Goal: Task Accomplishment & Management: Manage account settings

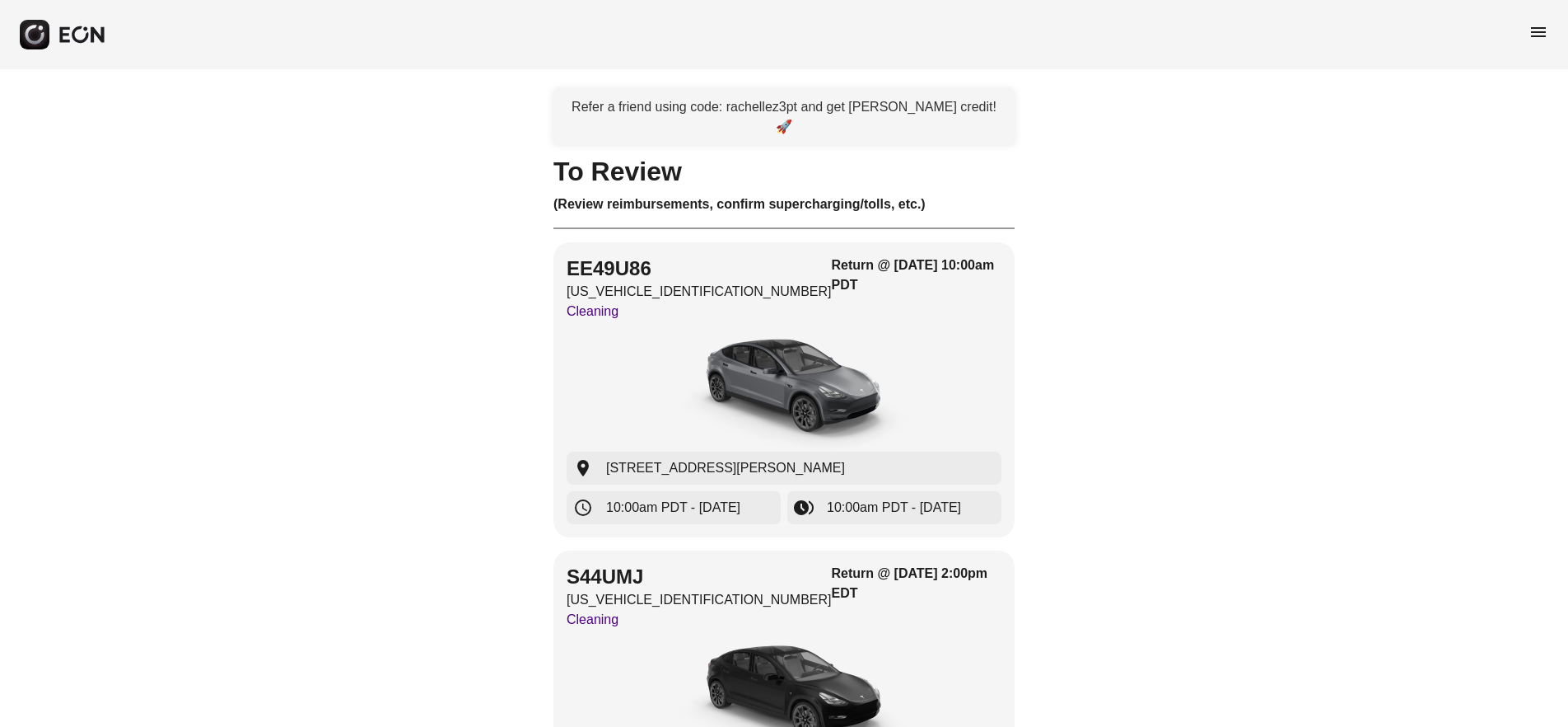
click at [1537, 44] on div "menu" at bounding box center [1538, 35] width 19 height 25
click at [1538, 35] on span "menu" at bounding box center [1538, 31] width 19 height 19
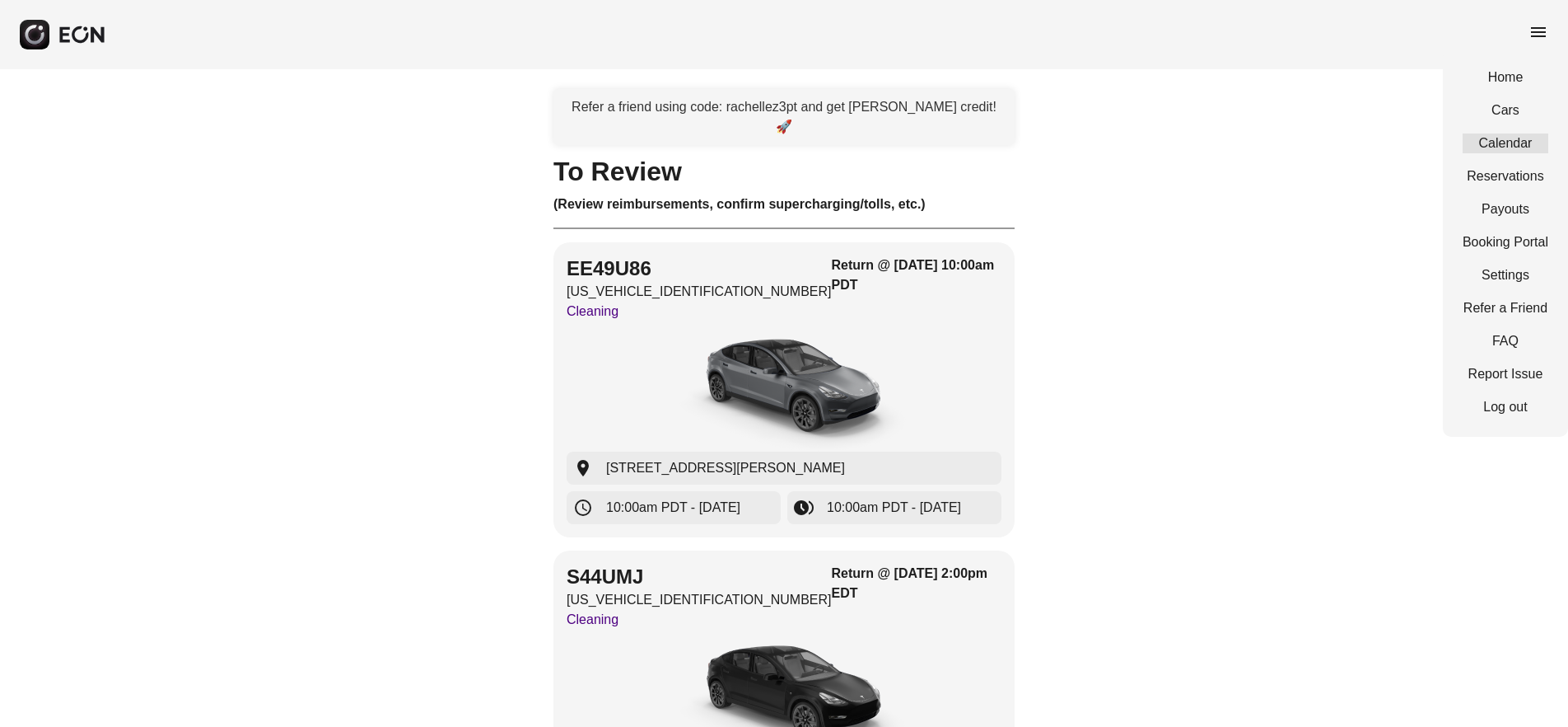
click at [1520, 138] on link "Calendar" at bounding box center [1505, 143] width 85 height 19
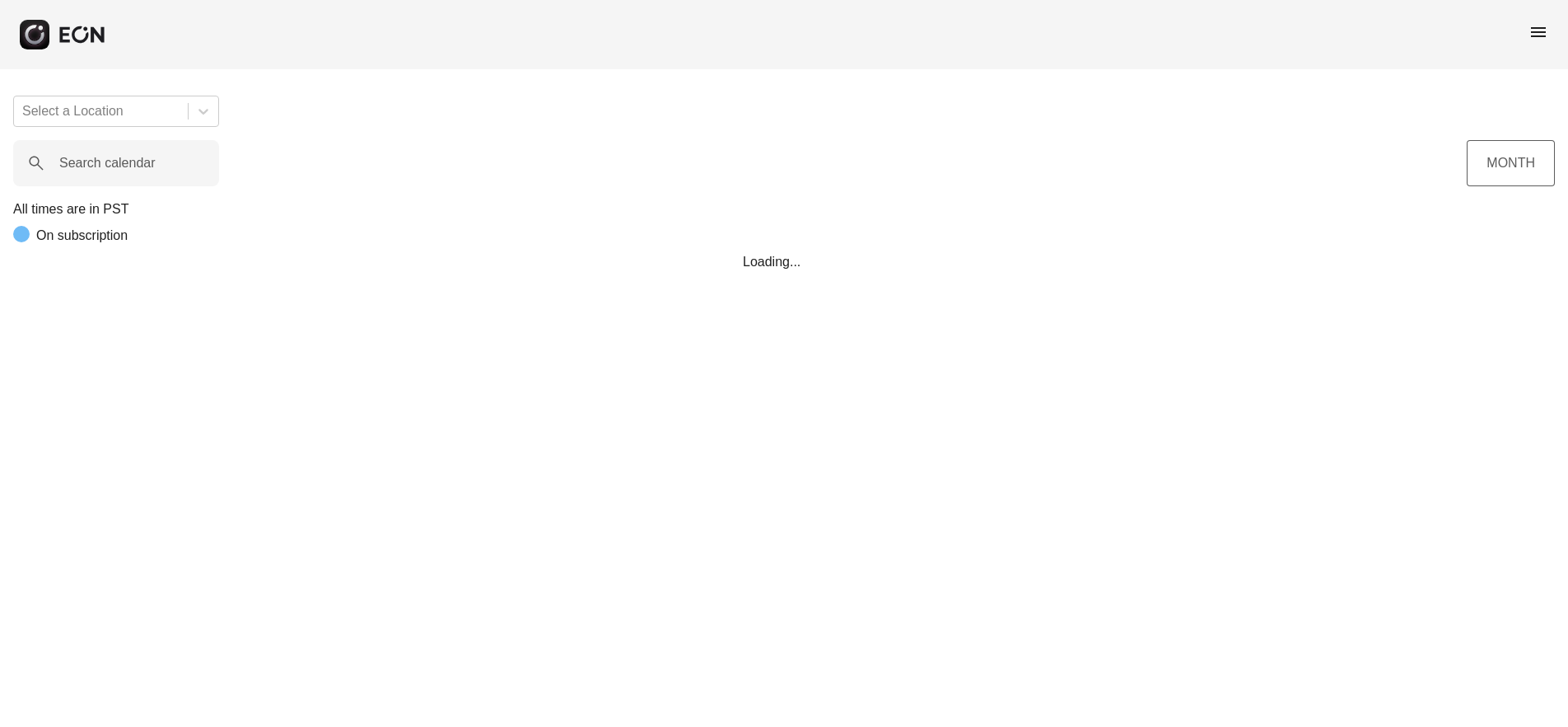
scroll to position [0, 347]
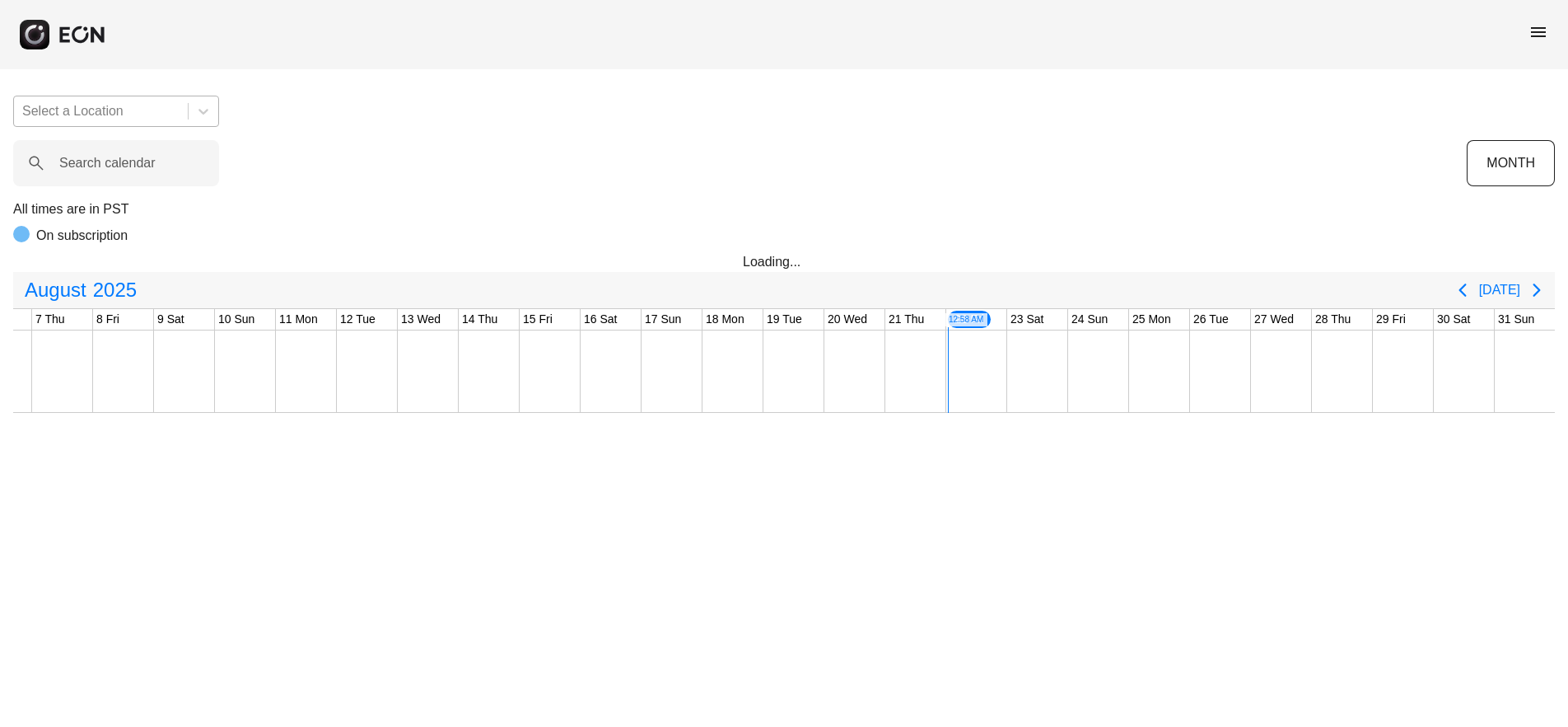
click at [163, 116] on div at bounding box center [100, 111] width 157 height 23
click at [160, 112] on div at bounding box center [100, 111] width 157 height 23
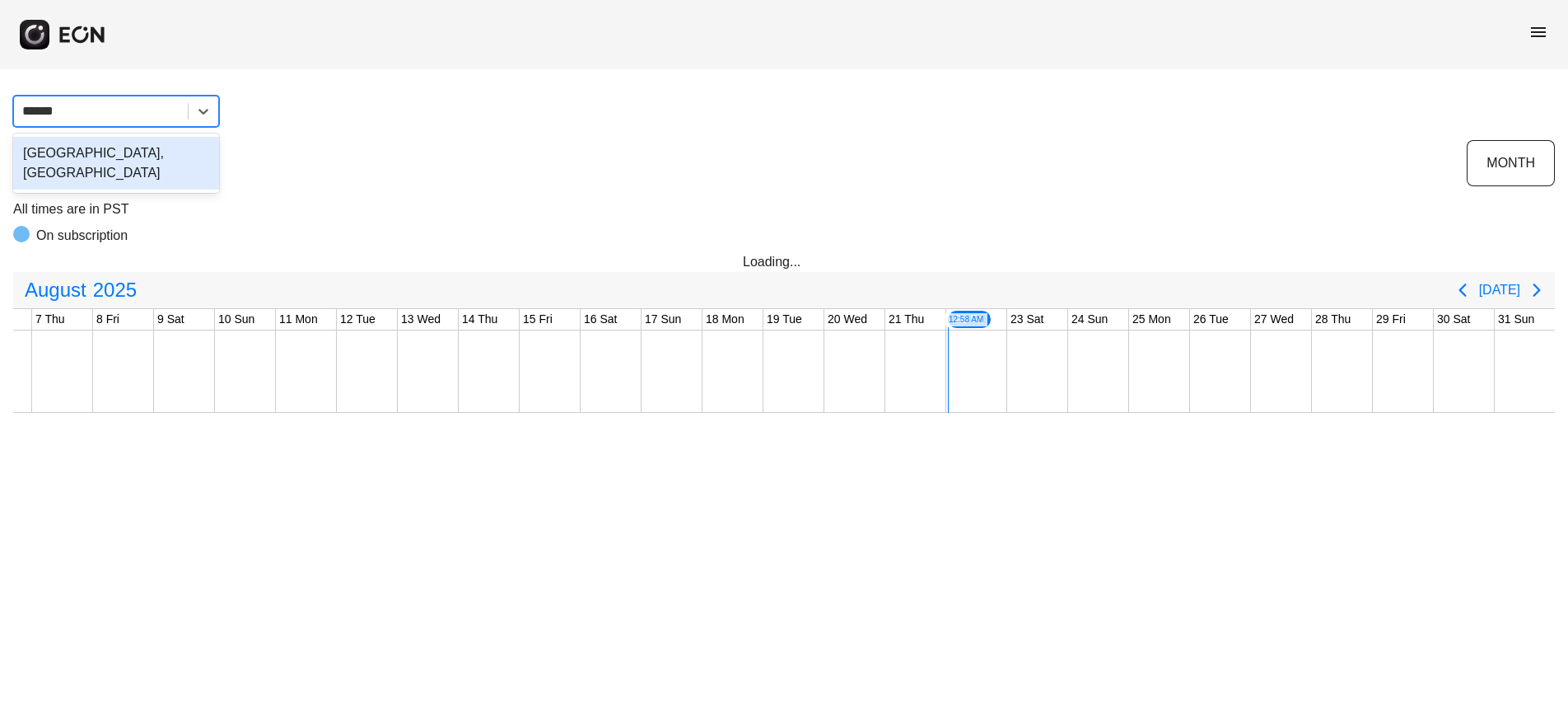
type input "*******"
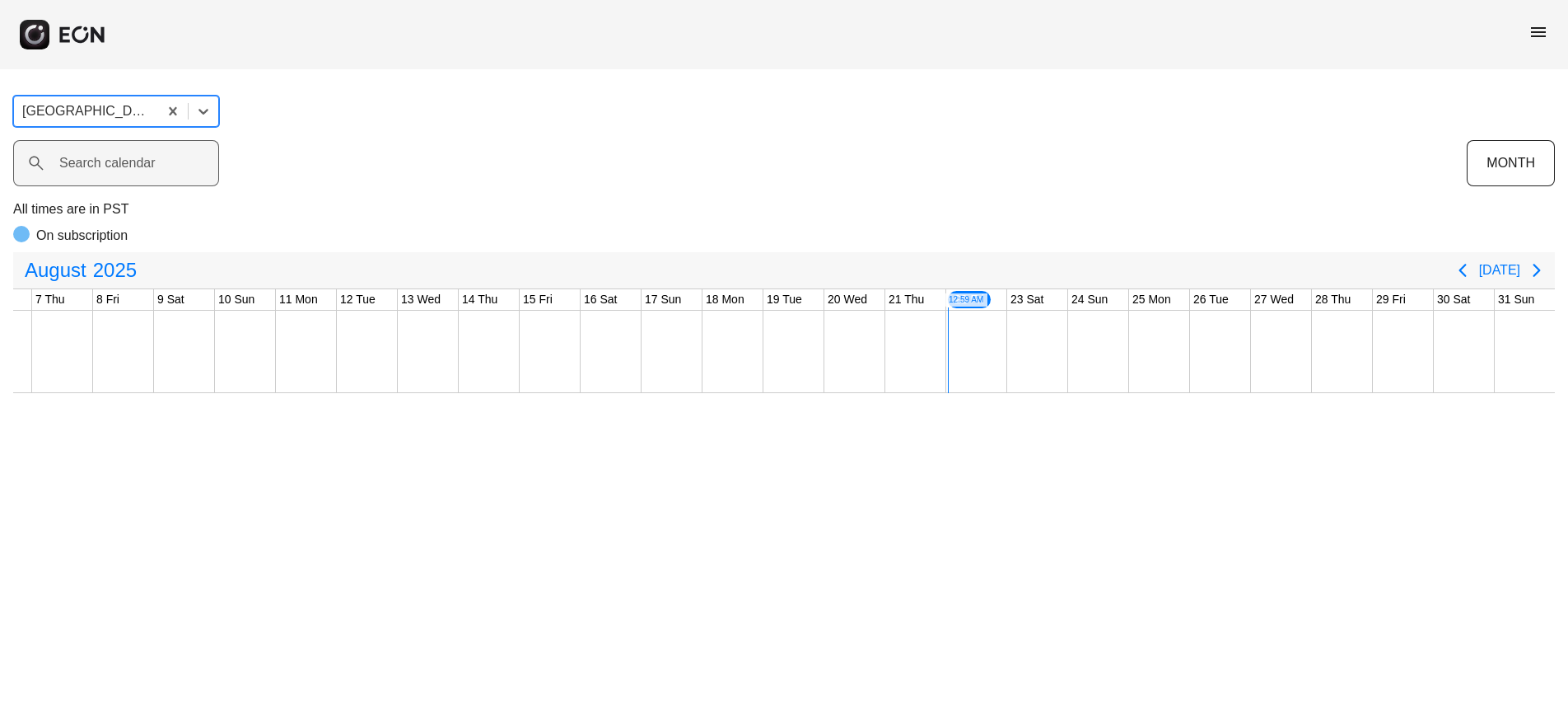
click at [357, 179] on div "Search calendar" at bounding box center [740, 163] width 1454 height 46
click at [161, 165] on calendar "Search calendar" at bounding box center [116, 163] width 206 height 46
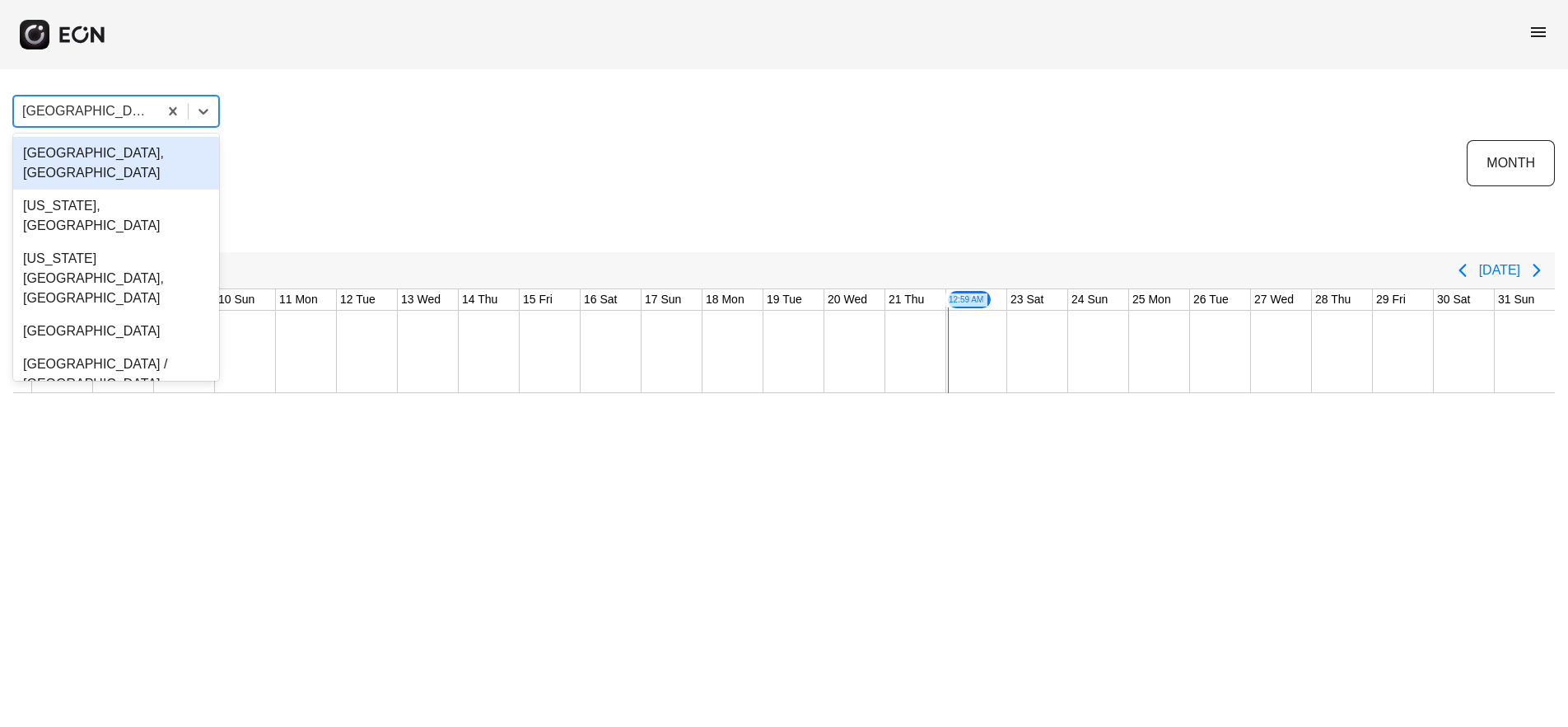
click at [130, 107] on div at bounding box center [85, 111] width 127 height 23
click at [425, 160] on div "Search calendar" at bounding box center [740, 163] width 1454 height 46
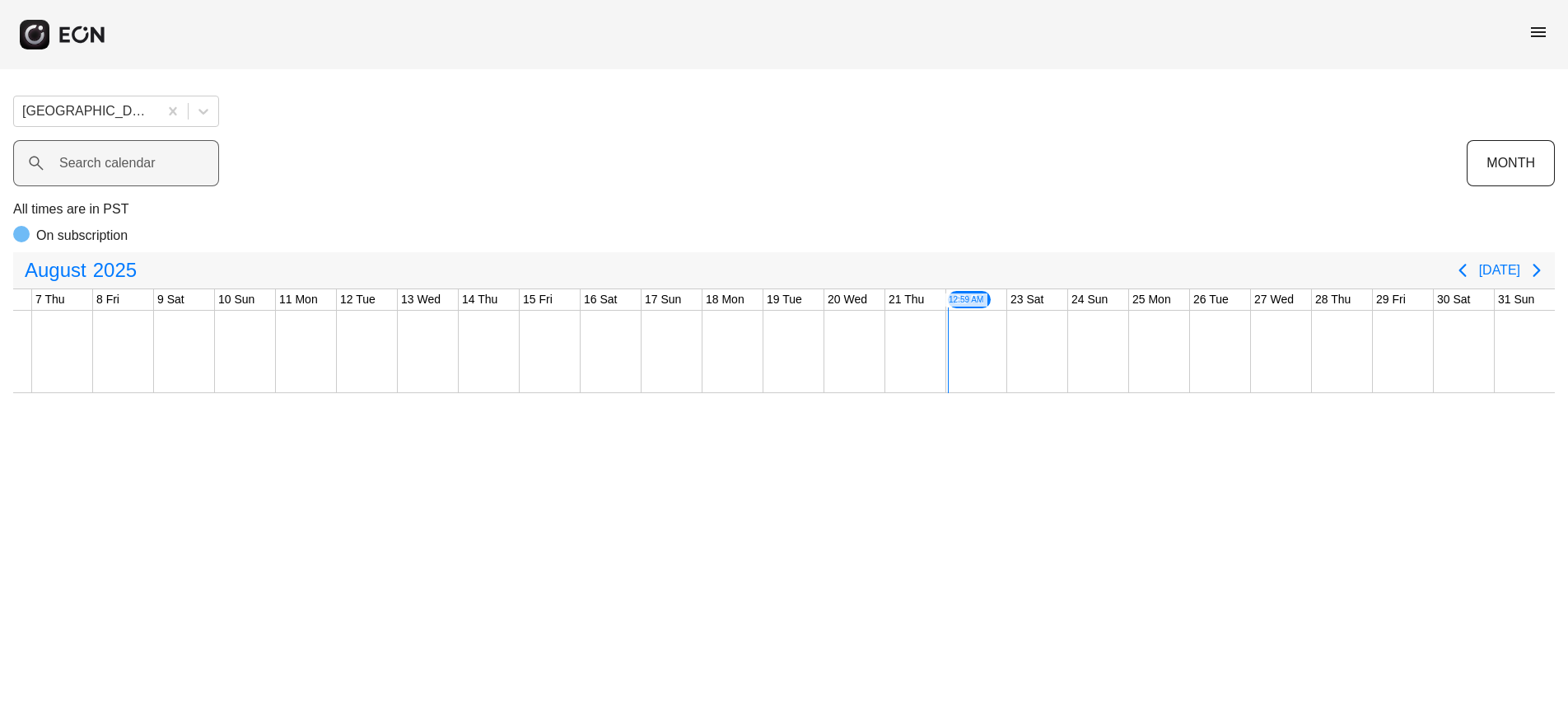
click at [110, 160] on label "Search calendar" at bounding box center [107, 163] width 96 height 19
click at [110, 160] on calendar "Search calendar" at bounding box center [116, 163] width 206 height 46
click at [98, 170] on calendar "*******" at bounding box center [116, 163] width 206 height 46
type calendar "*******"
click at [33, 165] on icon at bounding box center [35, 162] width 14 height 14
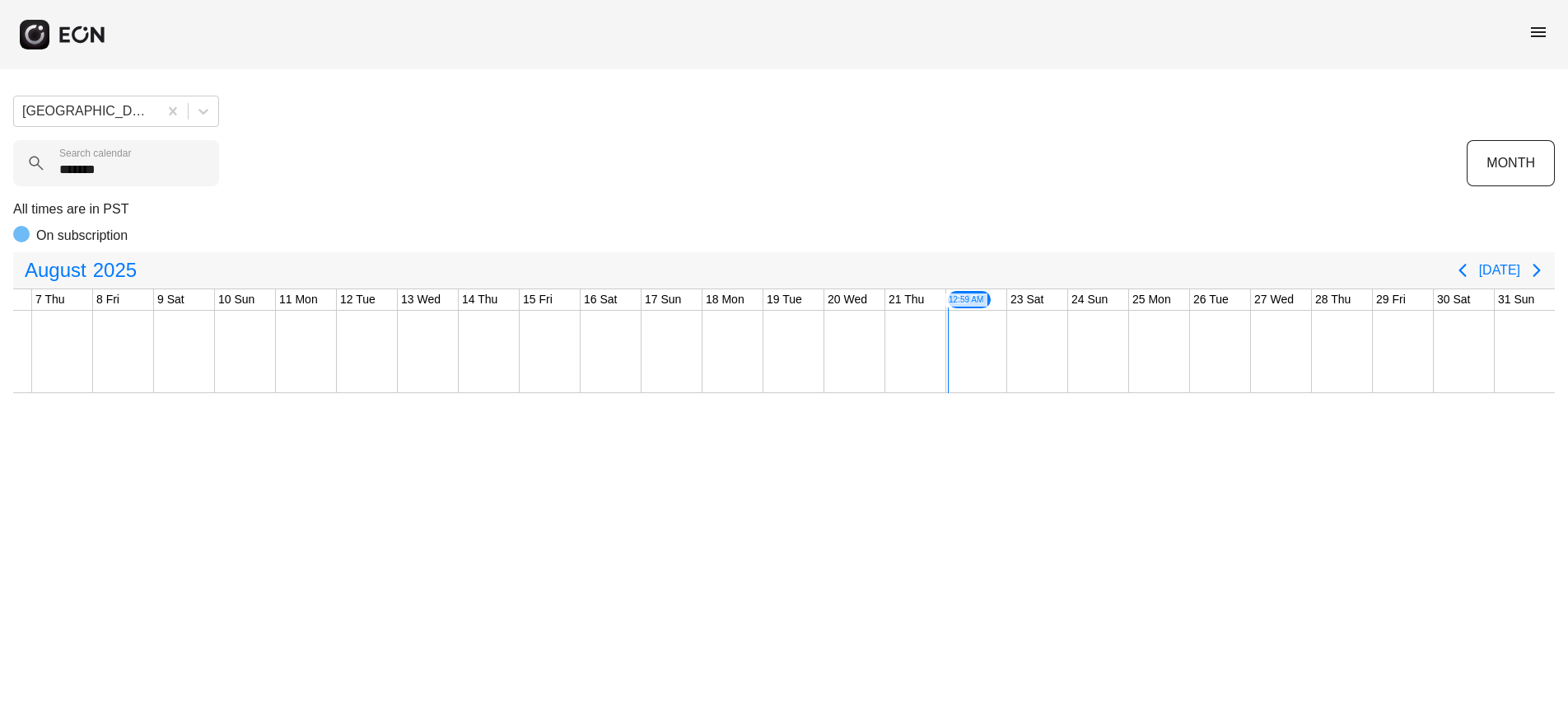
click at [472, 139] on div "Chicago, IL ******* Search calendar MONTH All times are in PST On subscription …" at bounding box center [784, 238] width 1568 height 311
click at [1457, 270] on button "Previous page" at bounding box center [1463, 270] width 33 height 33
click at [1517, 155] on button "MONTH" at bounding box center [1511, 163] width 88 height 46
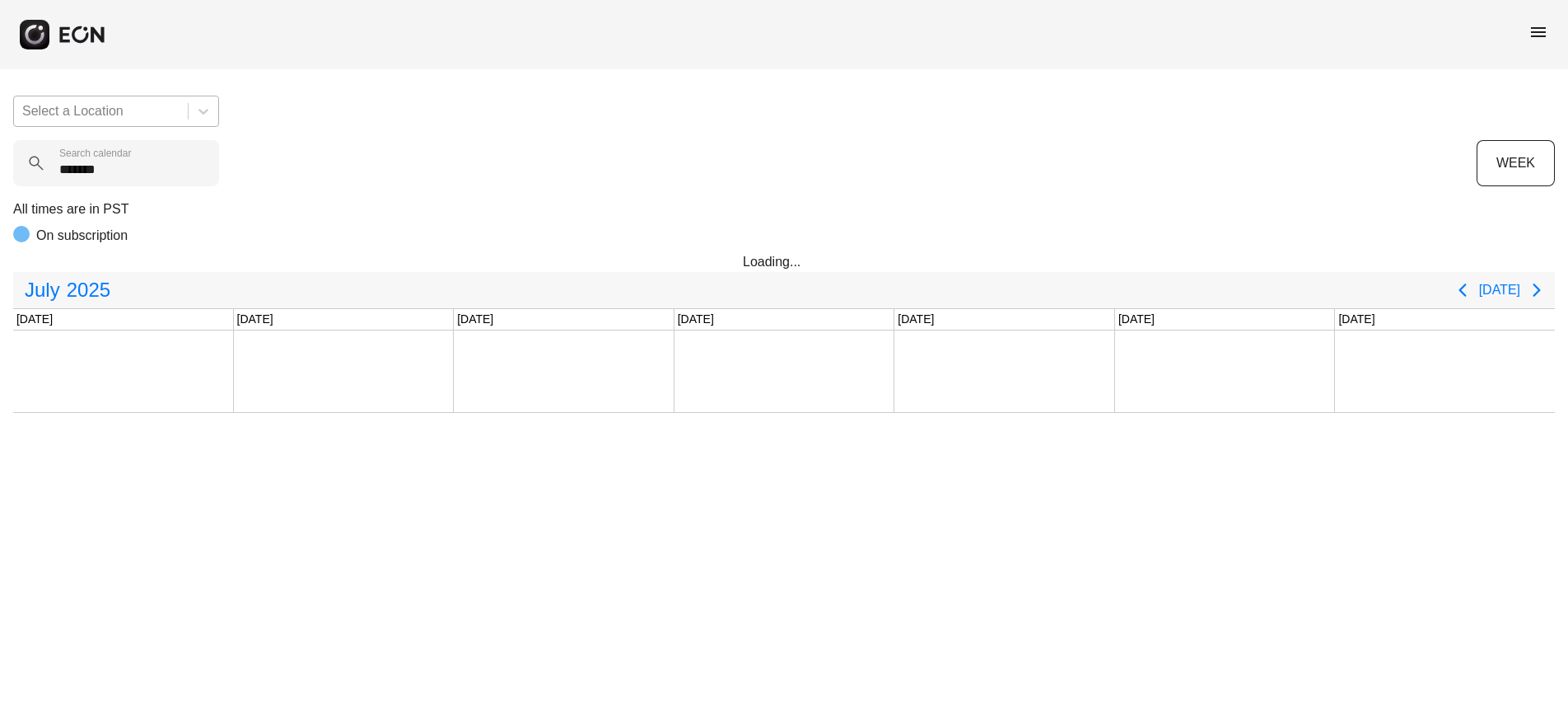
click at [1544, 30] on span "menu" at bounding box center [1538, 31] width 19 height 19
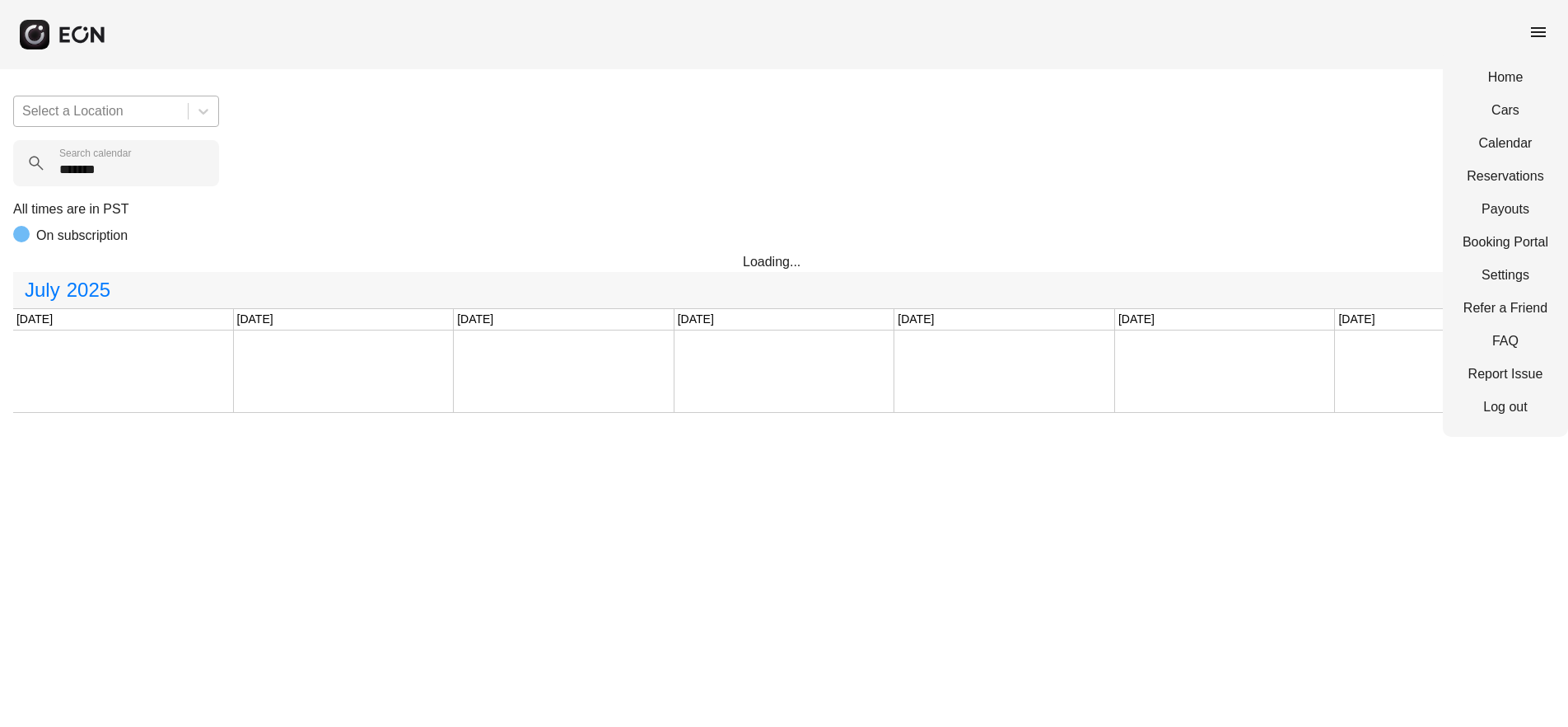
click at [1089, 187] on div "Select a Location ******* Search calendar WEEK All times are in PST On subscrip…" at bounding box center [784, 247] width 1568 height 330
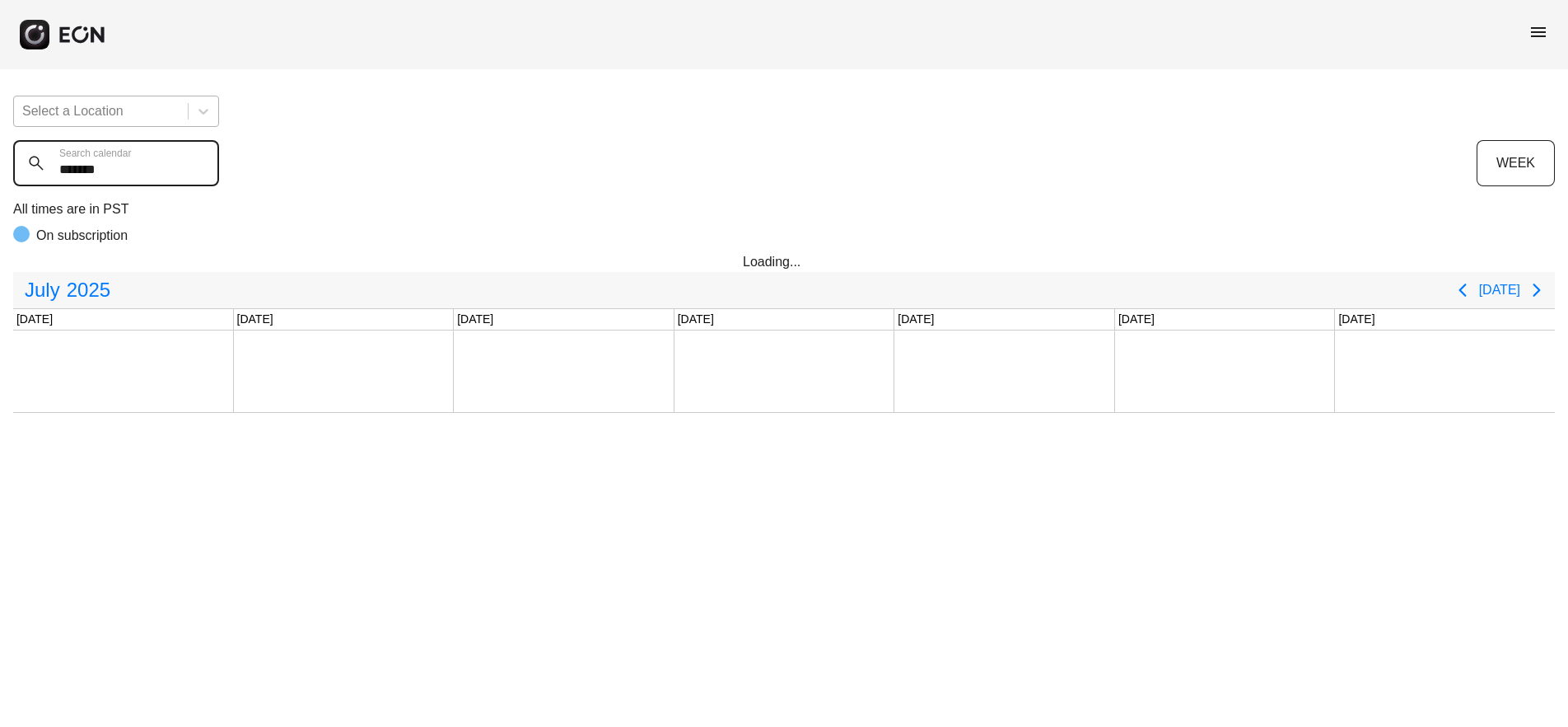
drag, startPoint x: 146, startPoint y: 168, endPoint x: 28, endPoint y: 172, distance: 118.1
click at [28, 172] on div "******* Search calendar" at bounding box center [745, 163] width 1463 height 46
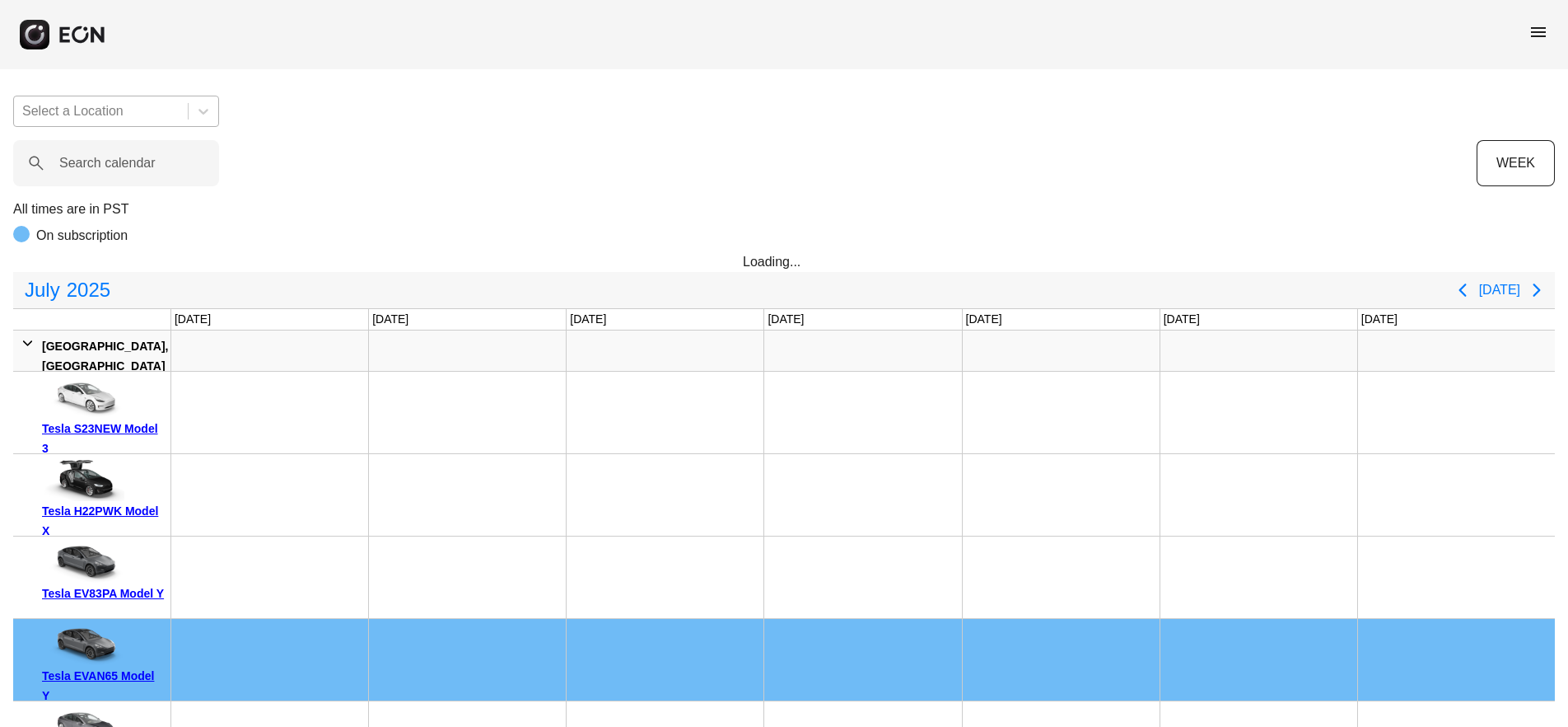
click at [168, 112] on div at bounding box center [100, 111] width 157 height 23
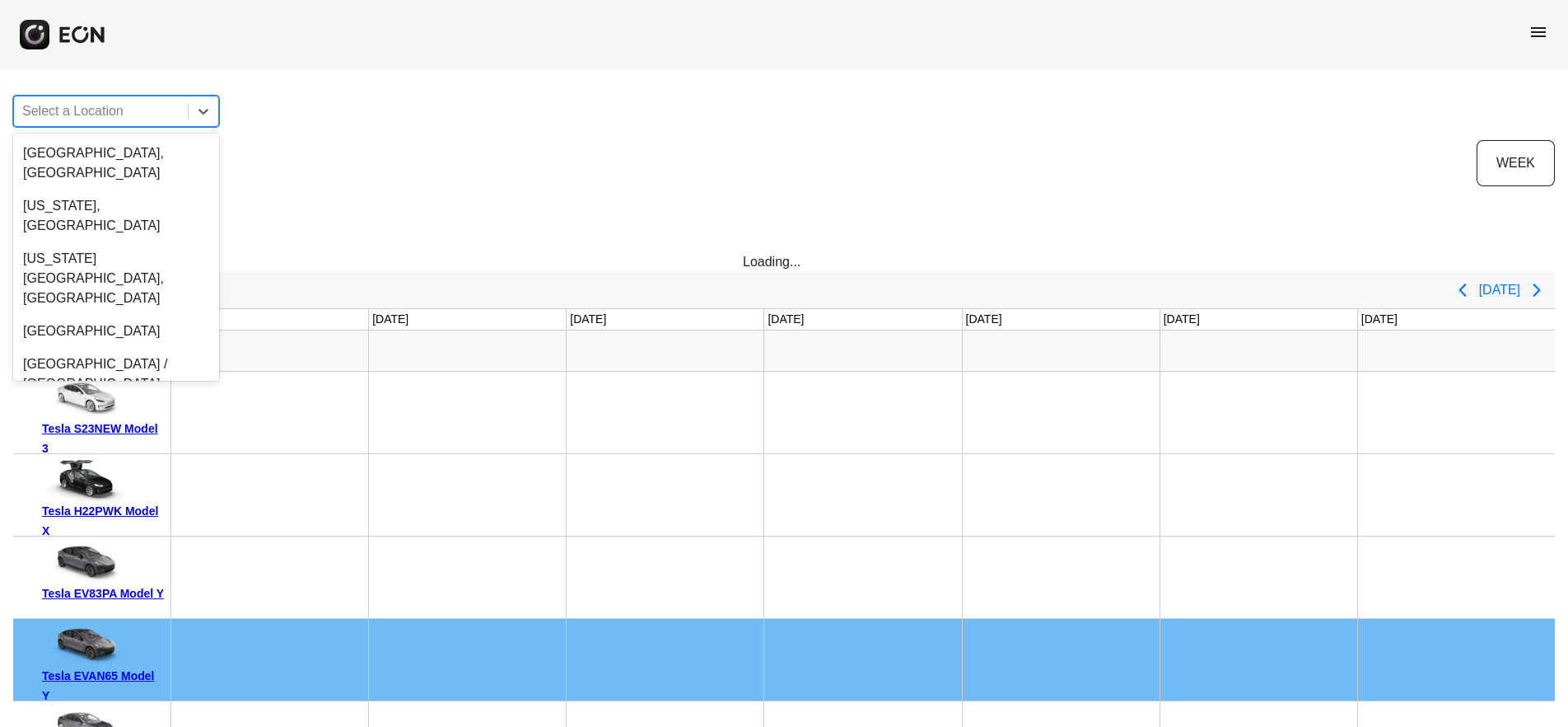
click at [125, 420] on div "Chicago, IL" at bounding box center [116, 447] width 206 height 52
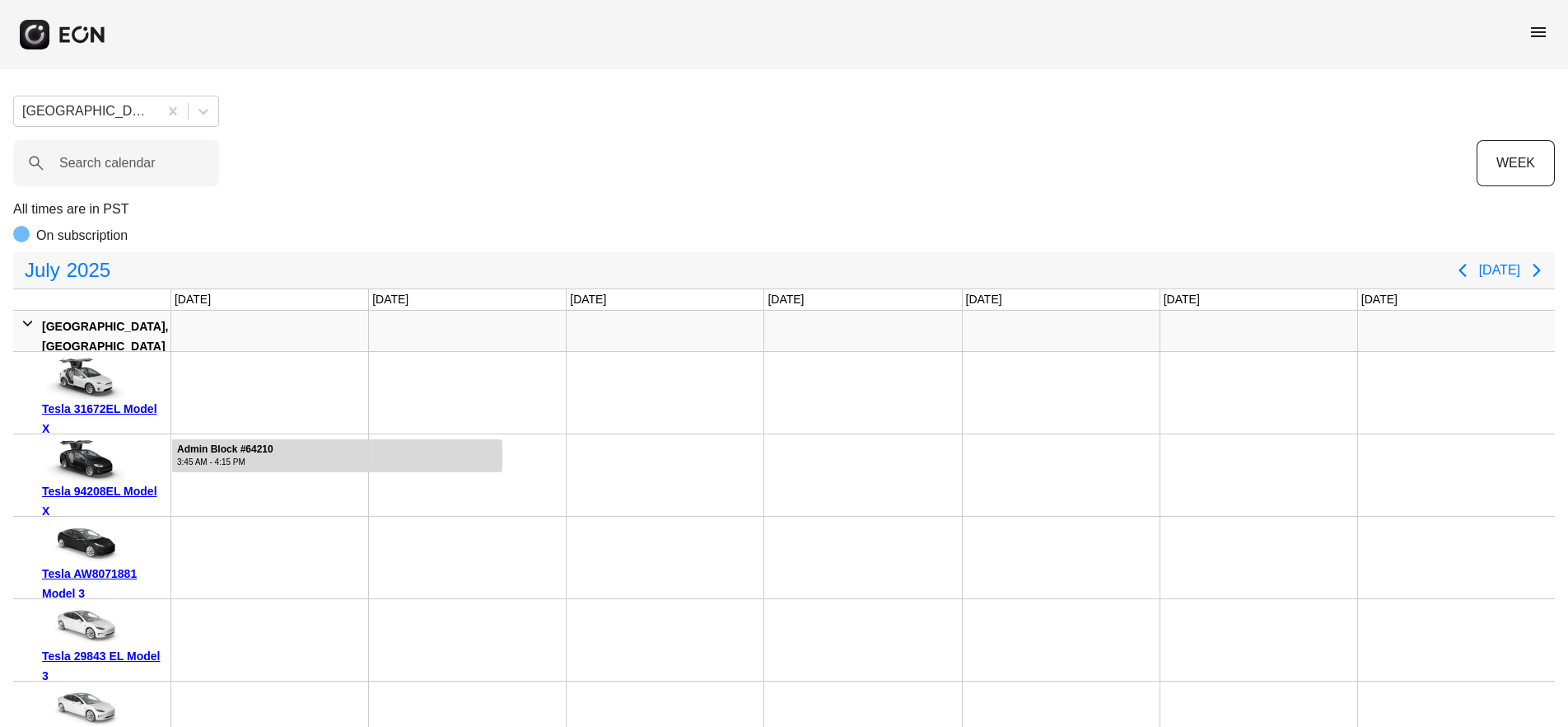
click at [703, 189] on div "Chicago, IL Search calendar WEEK All times are in PST On subscription July 2025…" at bounding box center [784, 629] width 1568 height 1093
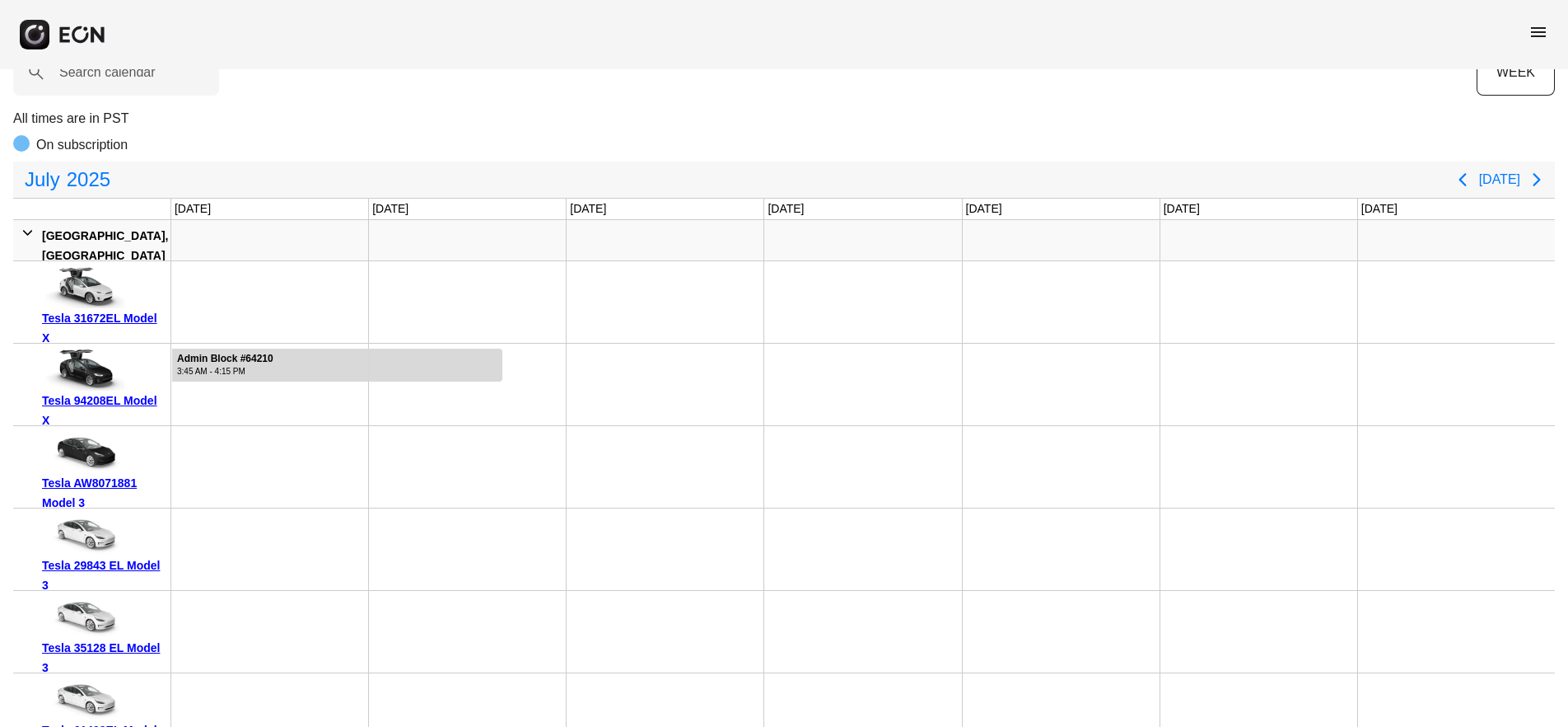
scroll to position [83, 0]
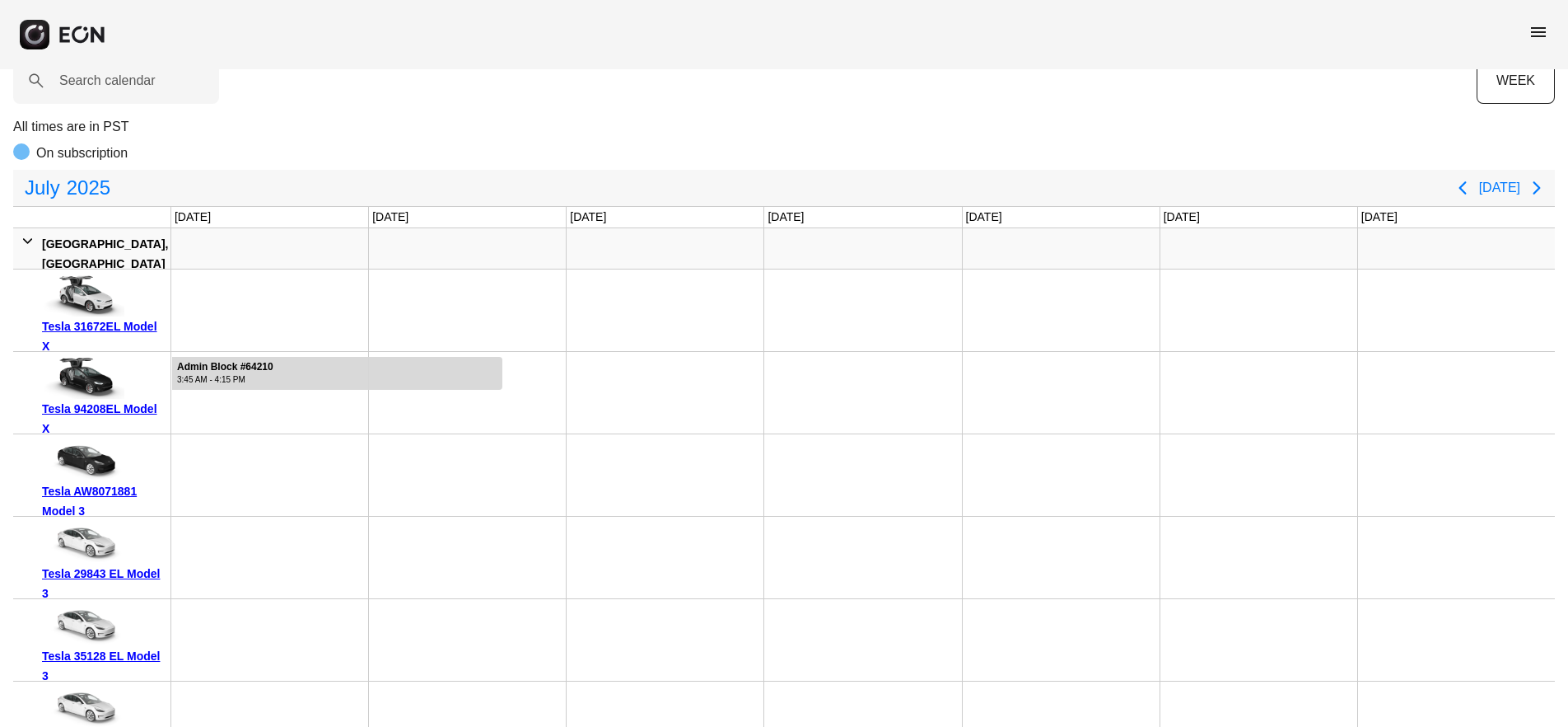
drag, startPoint x: 140, startPoint y: 323, endPoint x: 340, endPoint y: 133, distance: 275.9
click at [340, 133] on p "All times are in PST" at bounding box center [784, 127] width 1542 height 19
click at [138, 328] on div "Tesla 31672EL Model X" at bounding box center [103, 336] width 122 height 40
drag, startPoint x: 543, startPoint y: 100, endPoint x: 824, endPoint y: 1, distance: 297.9
click at [543, 100] on div "Search calendar" at bounding box center [745, 80] width 1463 height 46
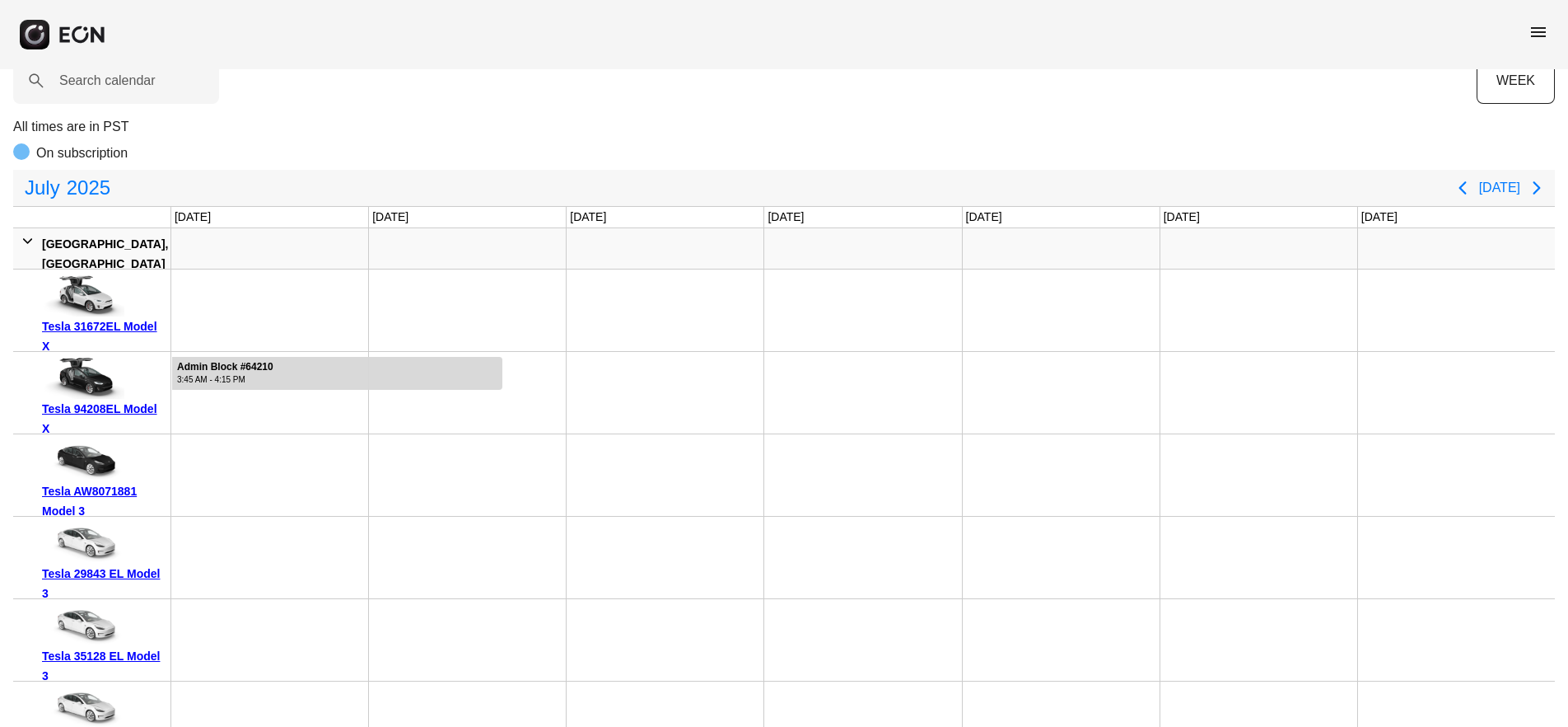
click at [115, 491] on div "Tesla AW8071881 Model 3" at bounding box center [103, 501] width 122 height 40
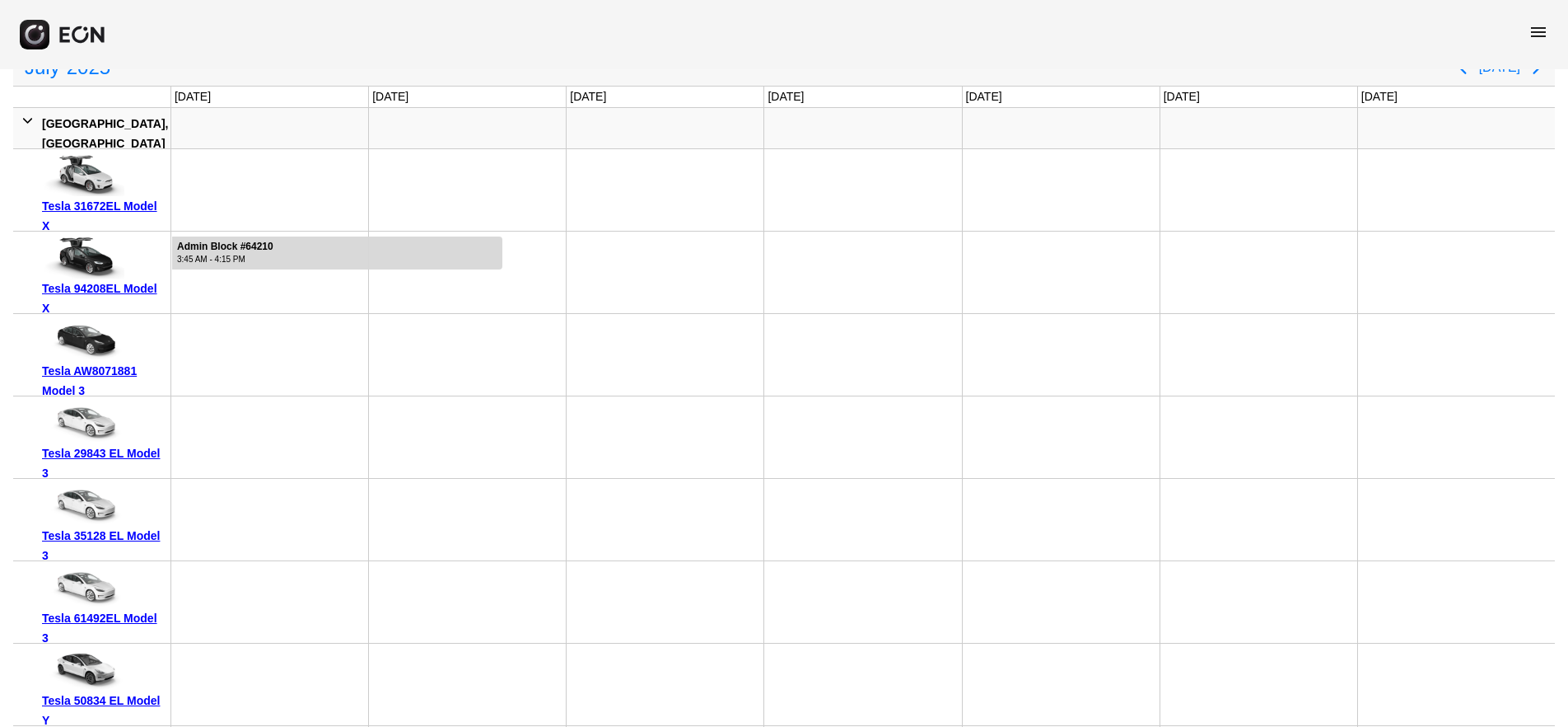
scroll to position [247, 0]
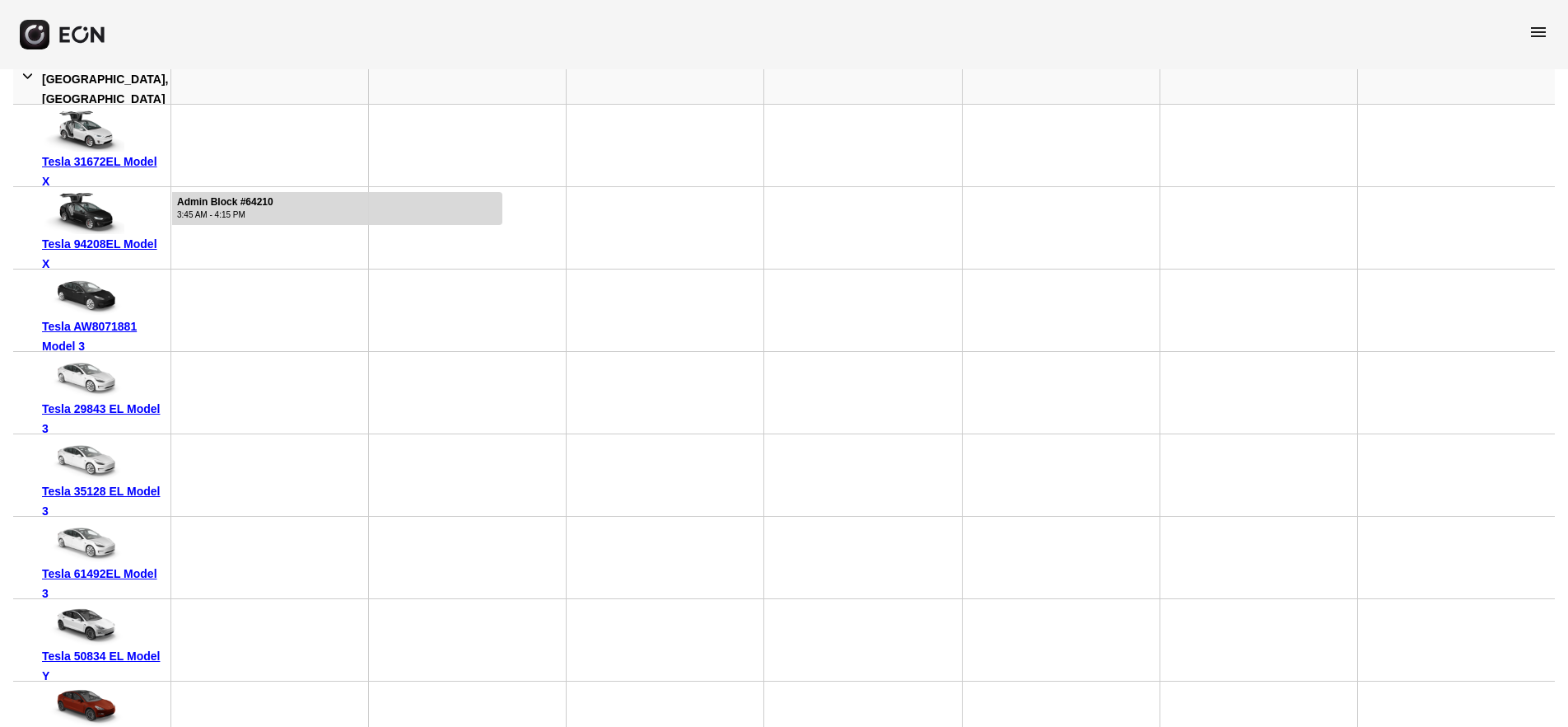
drag, startPoint x: 154, startPoint y: 408, endPoint x: 114, endPoint y: 407, distance: 40.0
click at [114, 407] on div "Tesla 29843 EL Model 3" at bounding box center [103, 418] width 122 height 40
click at [129, 573] on div "Tesla 61492EL Model 3" at bounding box center [103, 583] width 122 height 40
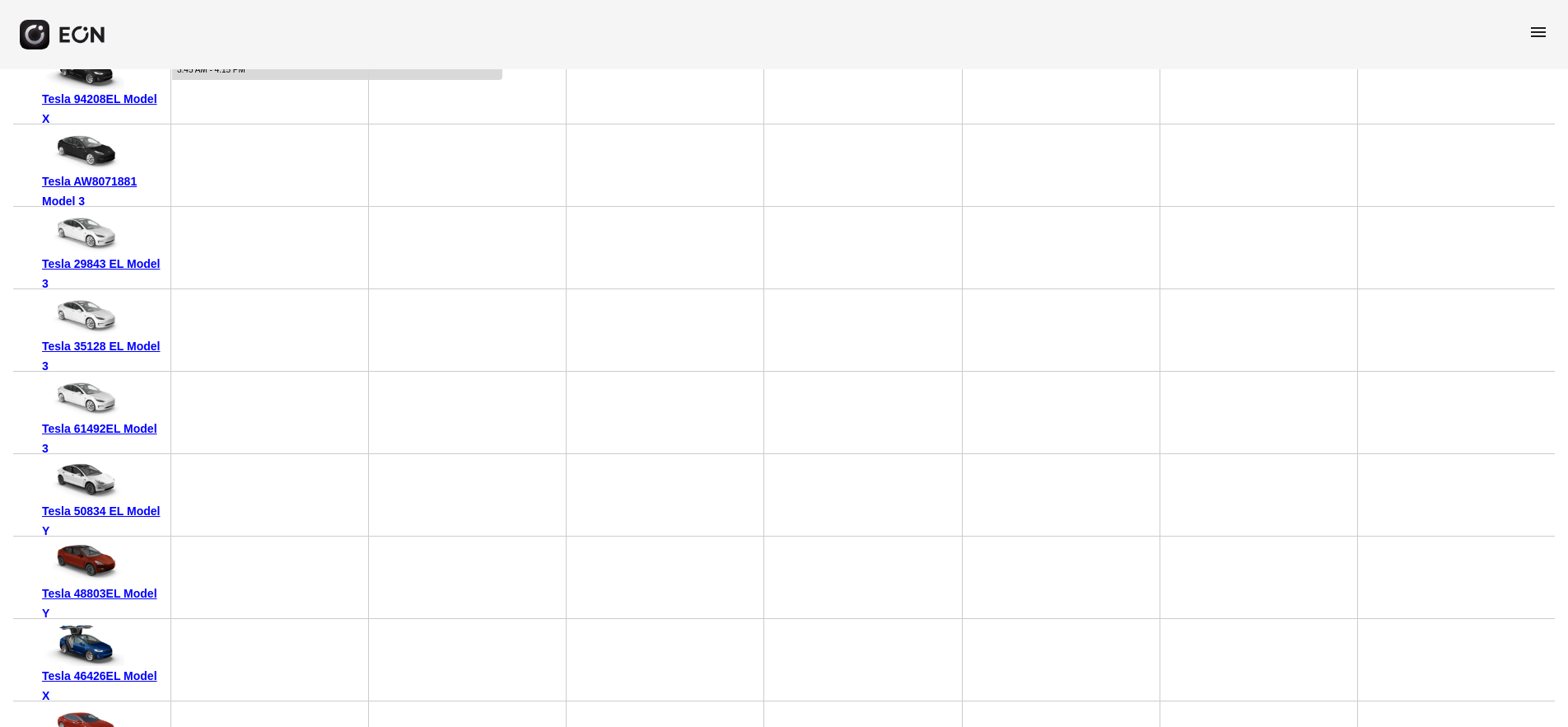
scroll to position [412, 0]
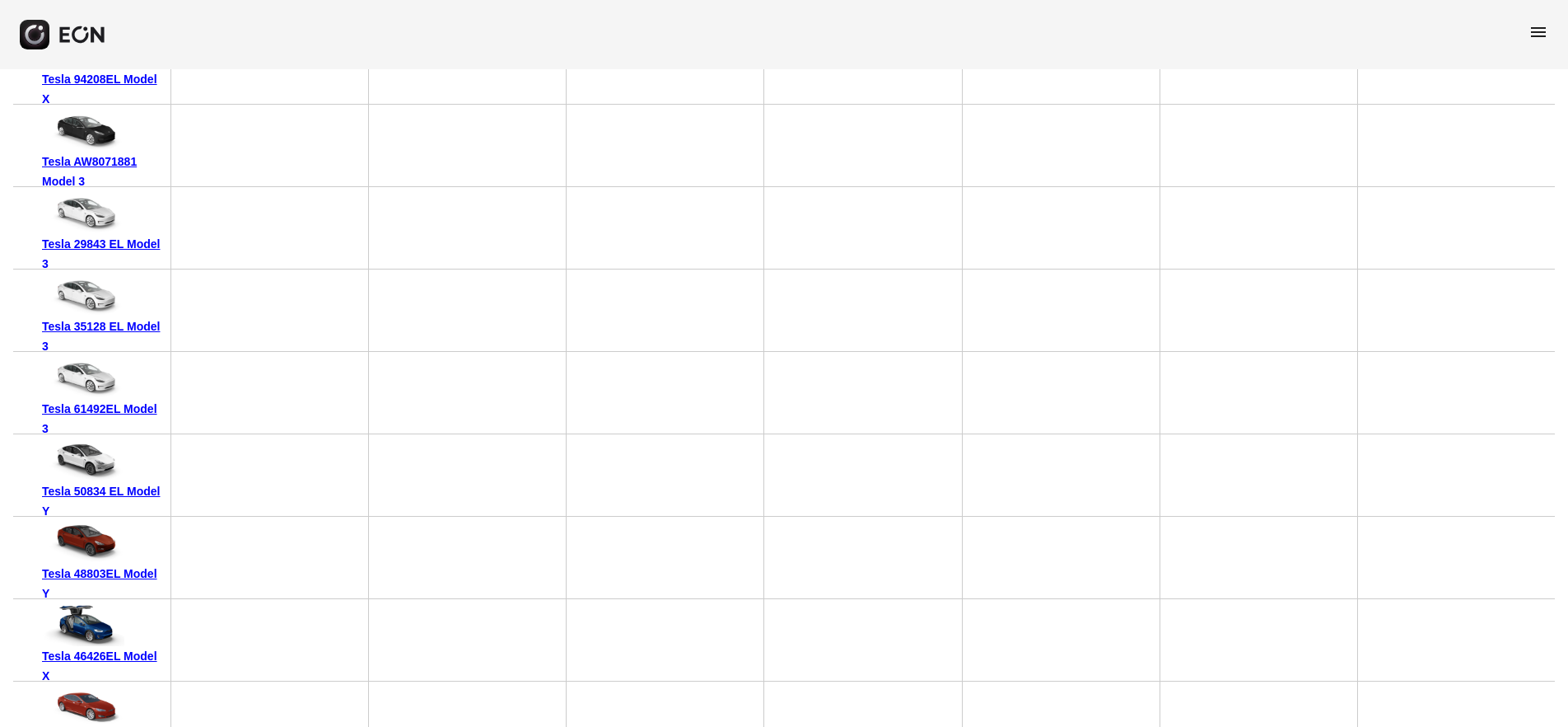
click at [132, 410] on div "Tesla 61492EL Model 3" at bounding box center [103, 418] width 122 height 40
click at [131, 487] on div "Tesla 50834 EL Model Y" at bounding box center [103, 501] width 122 height 40
click at [117, 570] on div "Tesla 48803EL Model Y" at bounding box center [103, 583] width 122 height 40
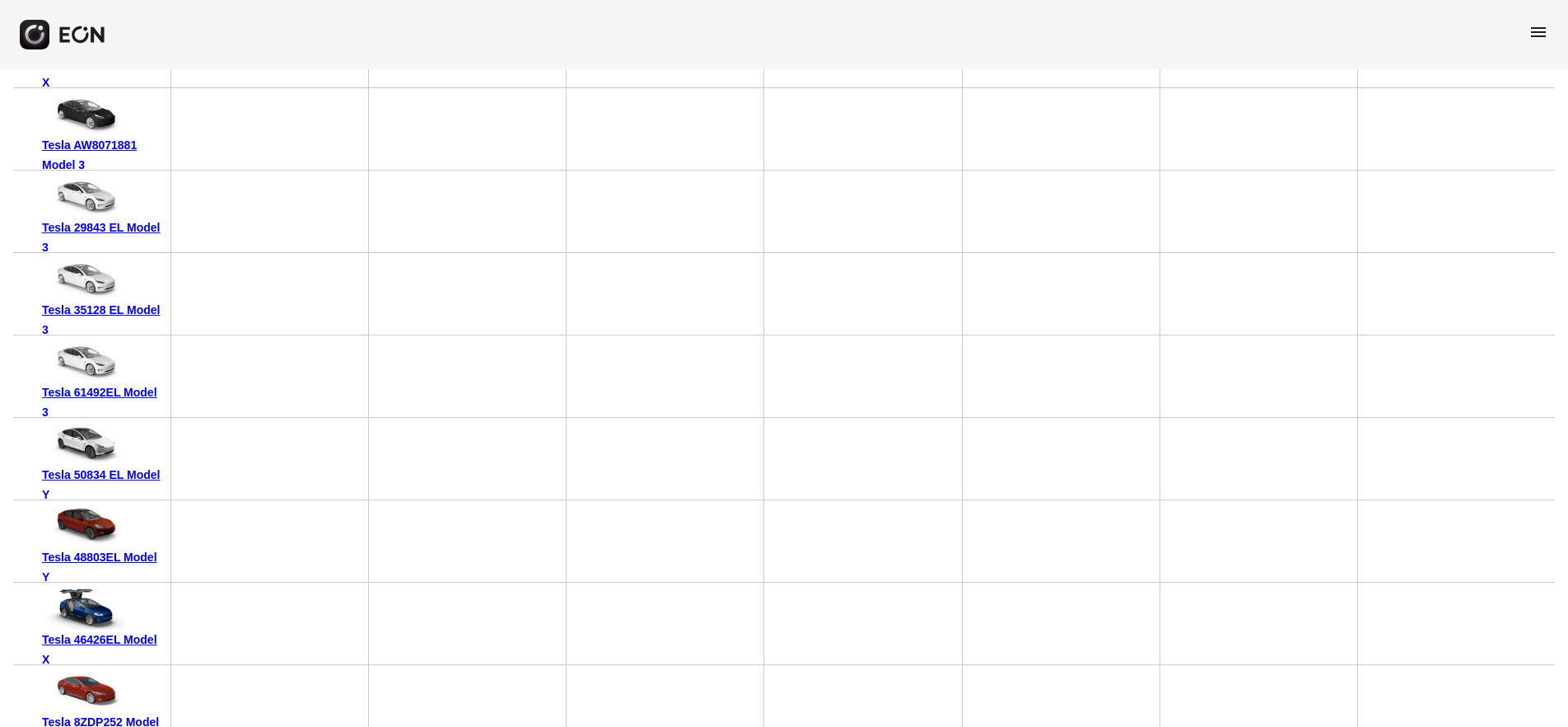
scroll to position [449, 0]
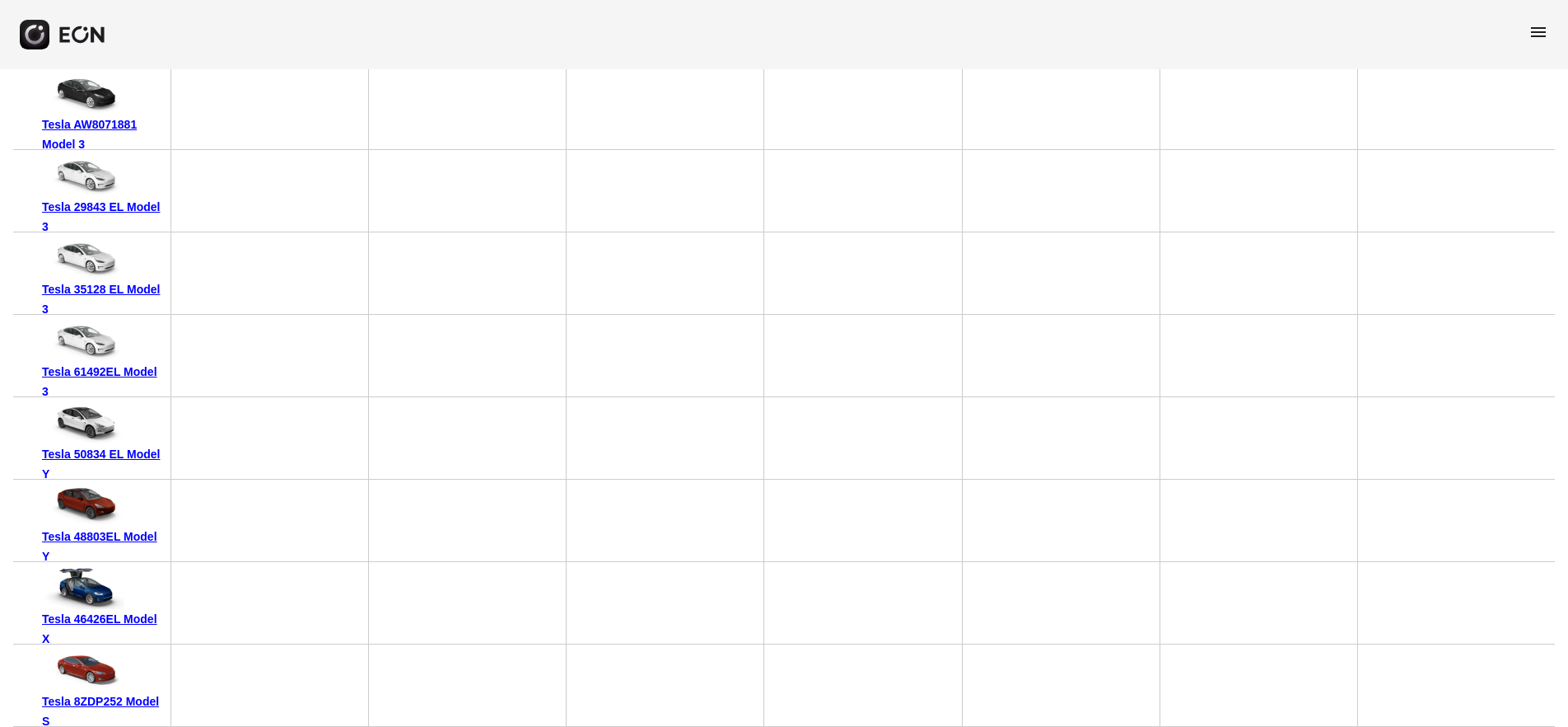
click at [122, 615] on div "Tesla 46426EL Model X" at bounding box center [103, 628] width 122 height 40
click at [151, 702] on div "Tesla 8ZDP252 Model S" at bounding box center [103, 711] width 122 height 40
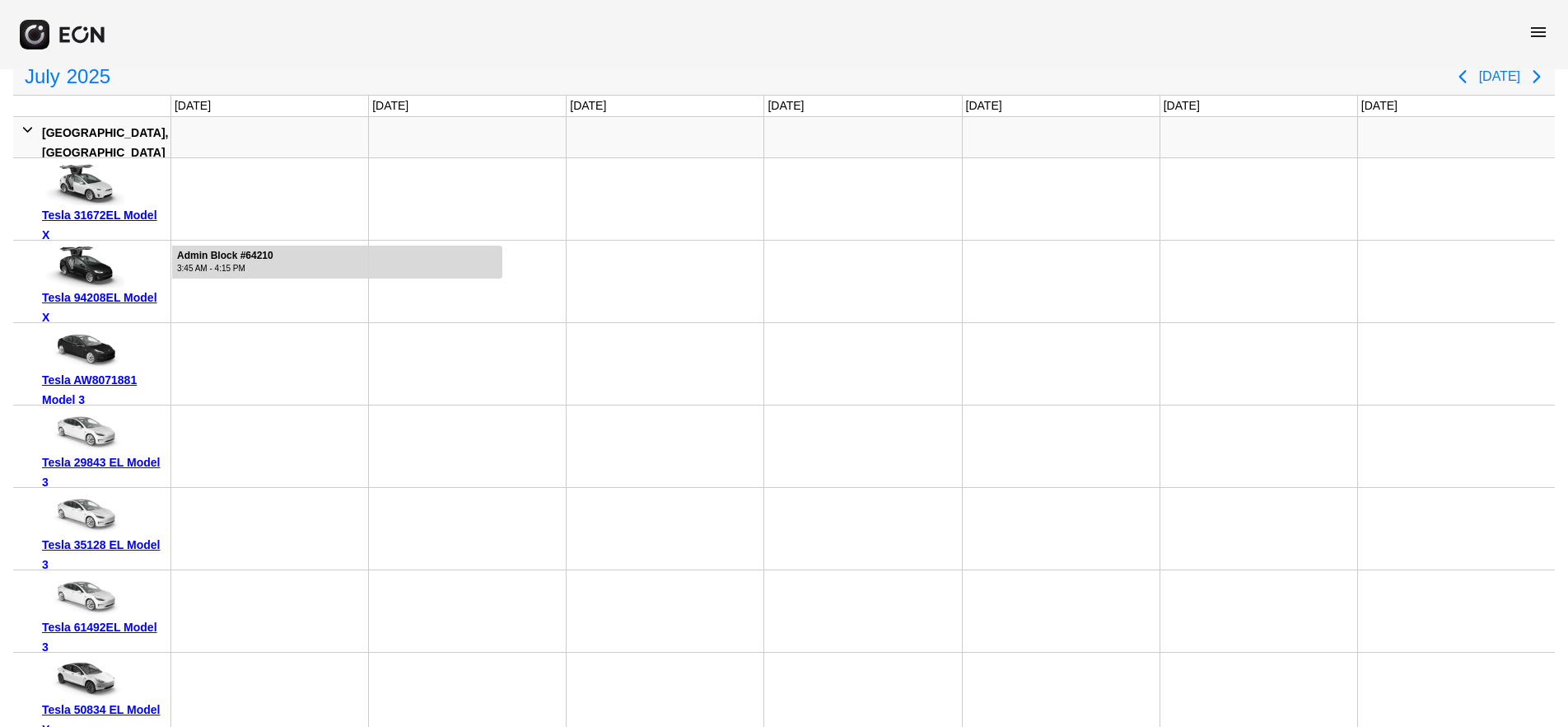
scroll to position [247, 0]
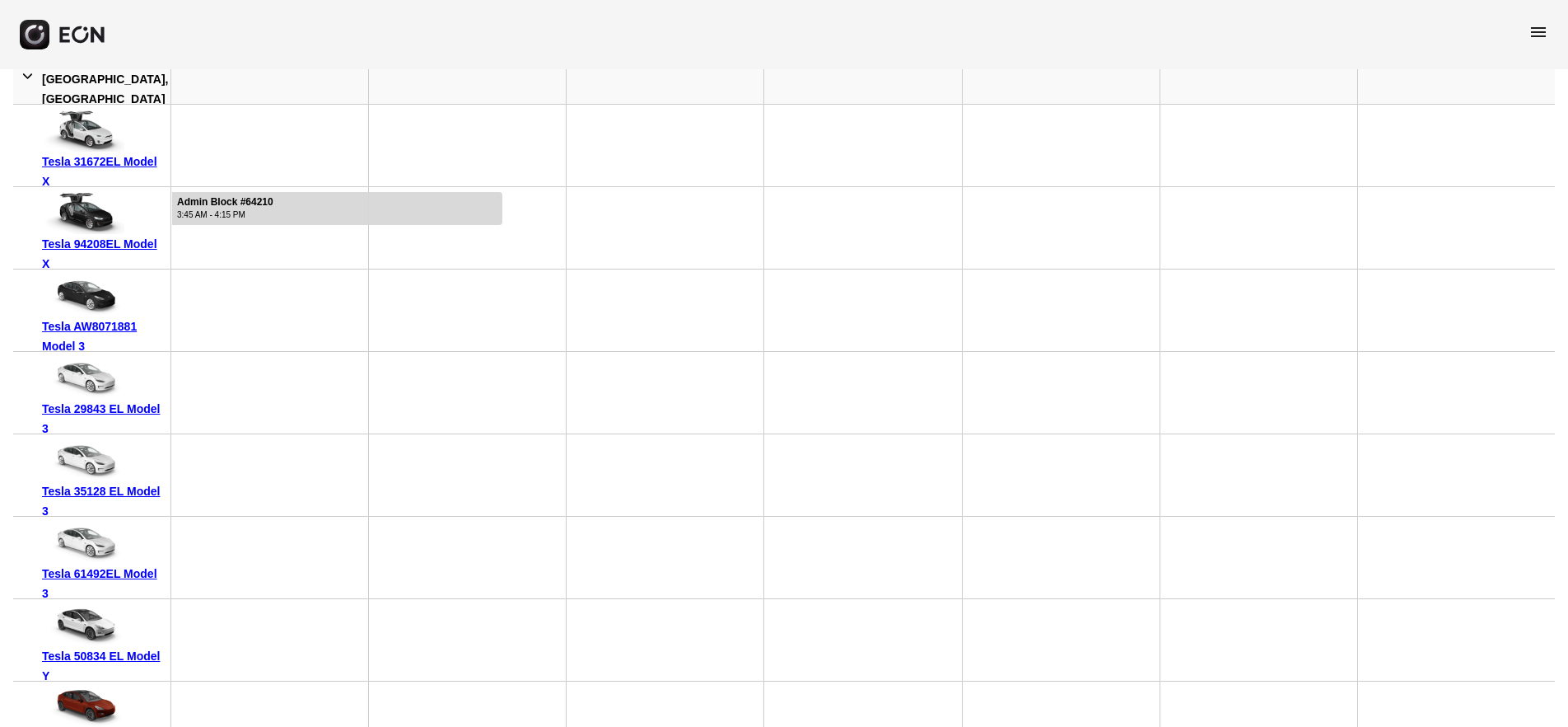
click at [111, 155] on div "Tesla 31672EL Model X" at bounding box center [103, 171] width 122 height 40
click at [138, 243] on div "Tesla 94208EL Model X" at bounding box center [103, 253] width 122 height 40
click at [104, 327] on div "Tesla AW8071881 Model 3" at bounding box center [103, 336] width 122 height 40
click at [122, 407] on div "Tesla 29843 EL Model 3" at bounding box center [103, 418] width 122 height 40
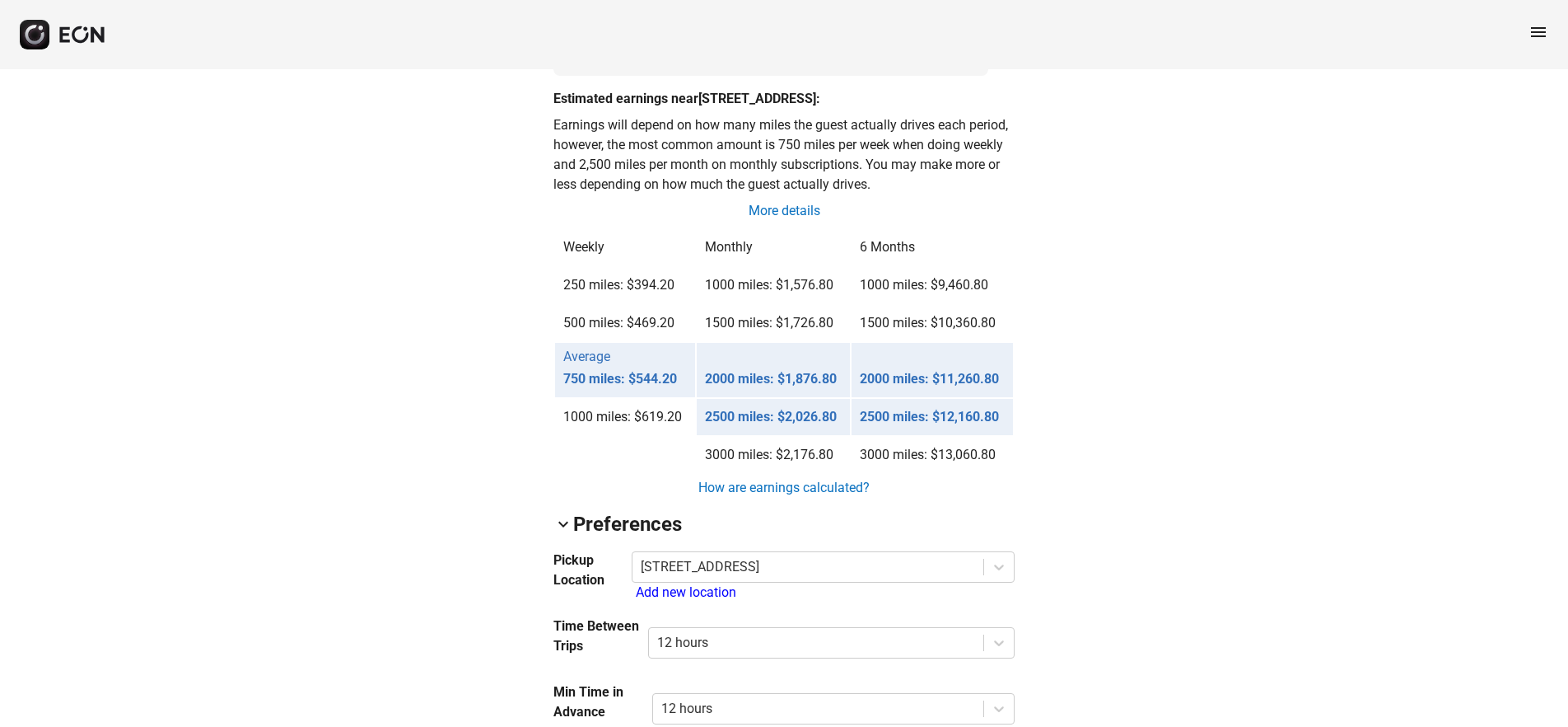
scroll to position [1285, 0]
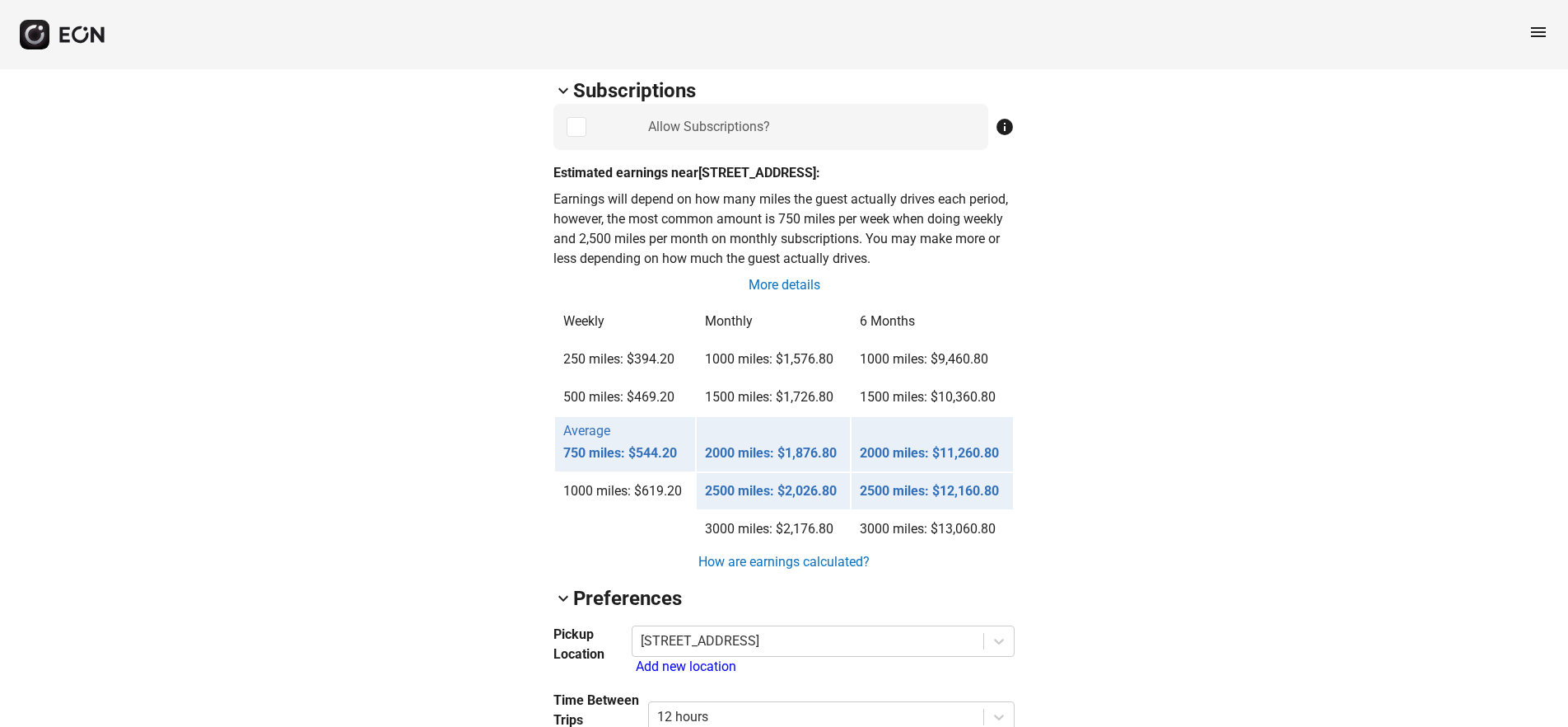
click at [273, 250] on div "arrow_back_ios 31672EL 5YJXCBE29GF023882 84% 170526 ⚠️ Car is not secured Add D…" at bounding box center [784, 415] width 1568 height 3262
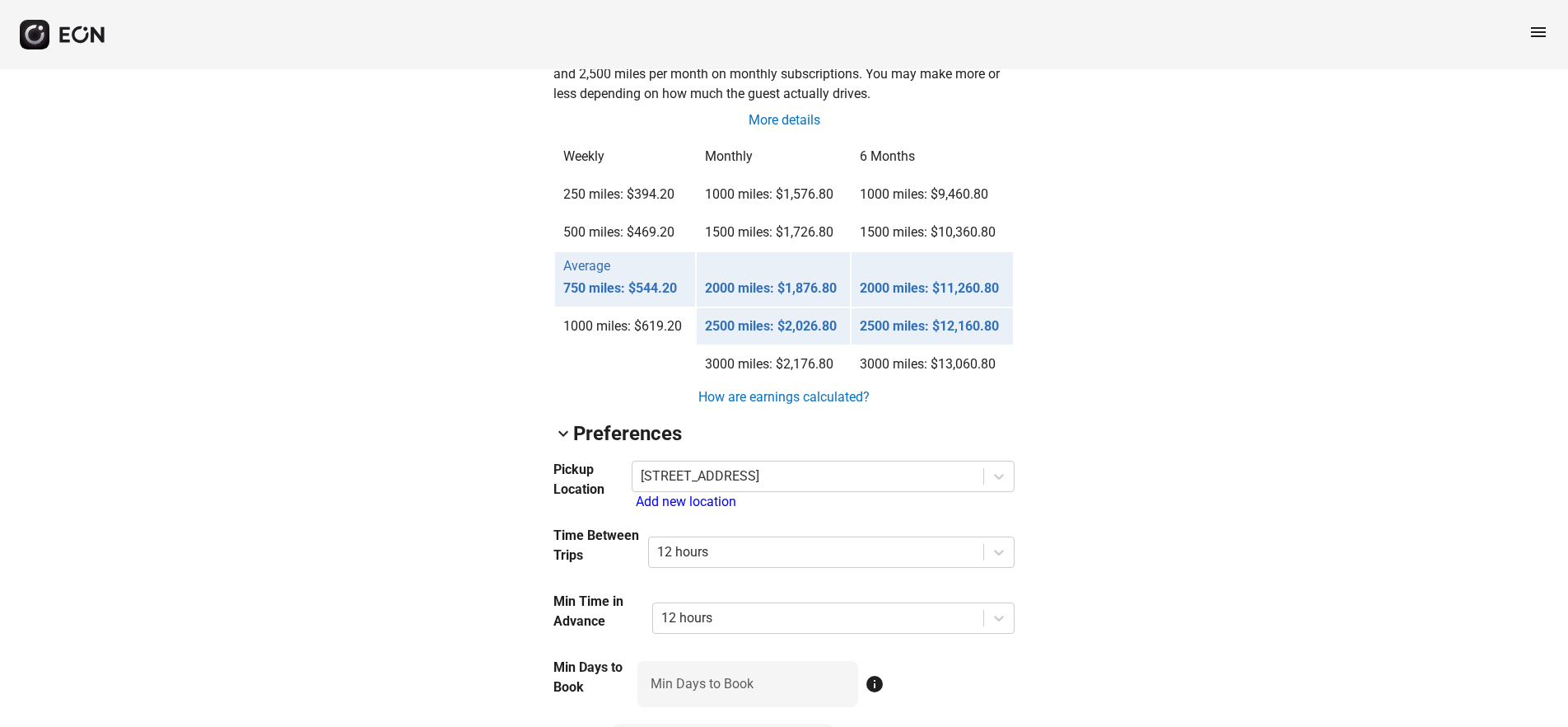
scroll to position [1484, 0]
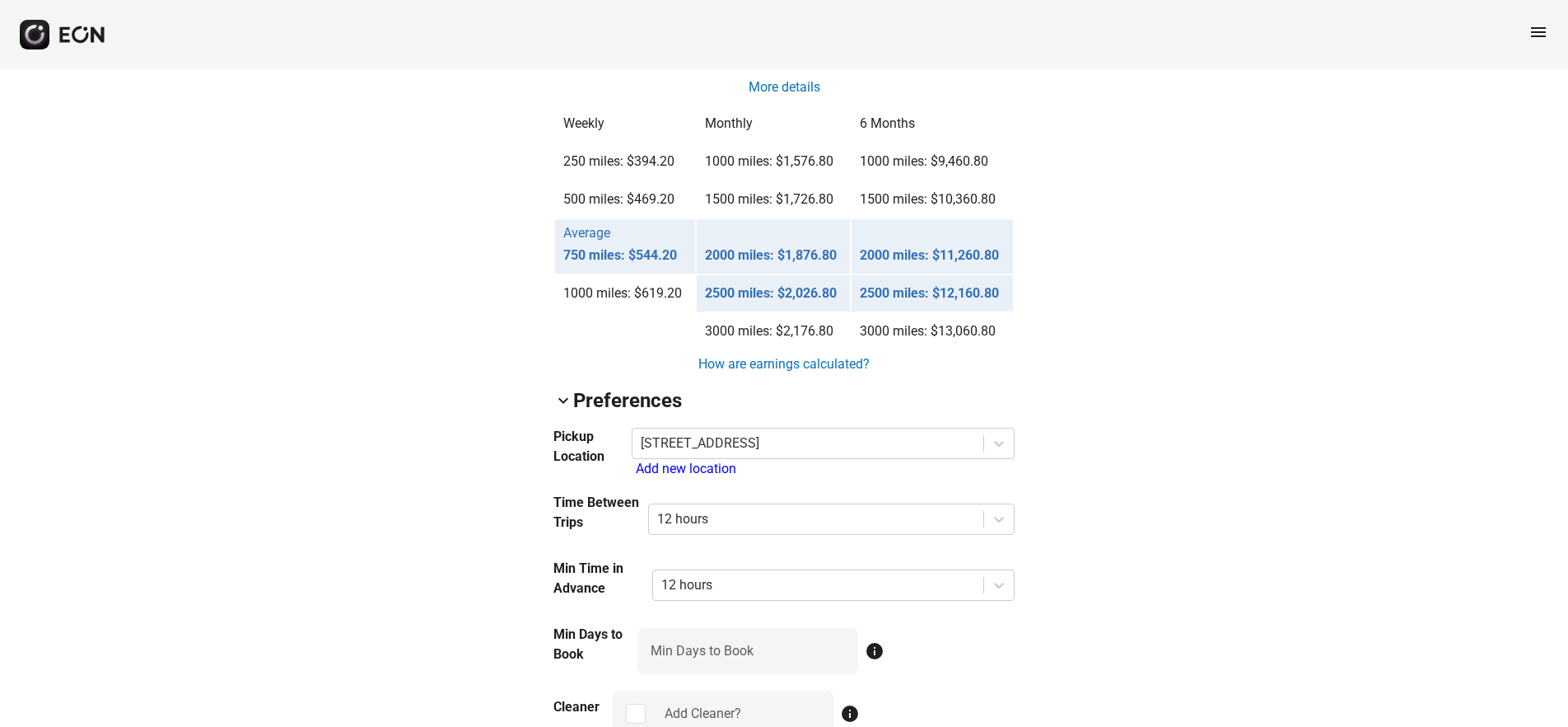
click at [408, 453] on div "arrow_back_ios 31672EL 5YJXCBE29GF023882 84% 170526 ⚠️ Car is not secured Add D…" at bounding box center [784, 216] width 1568 height 3262
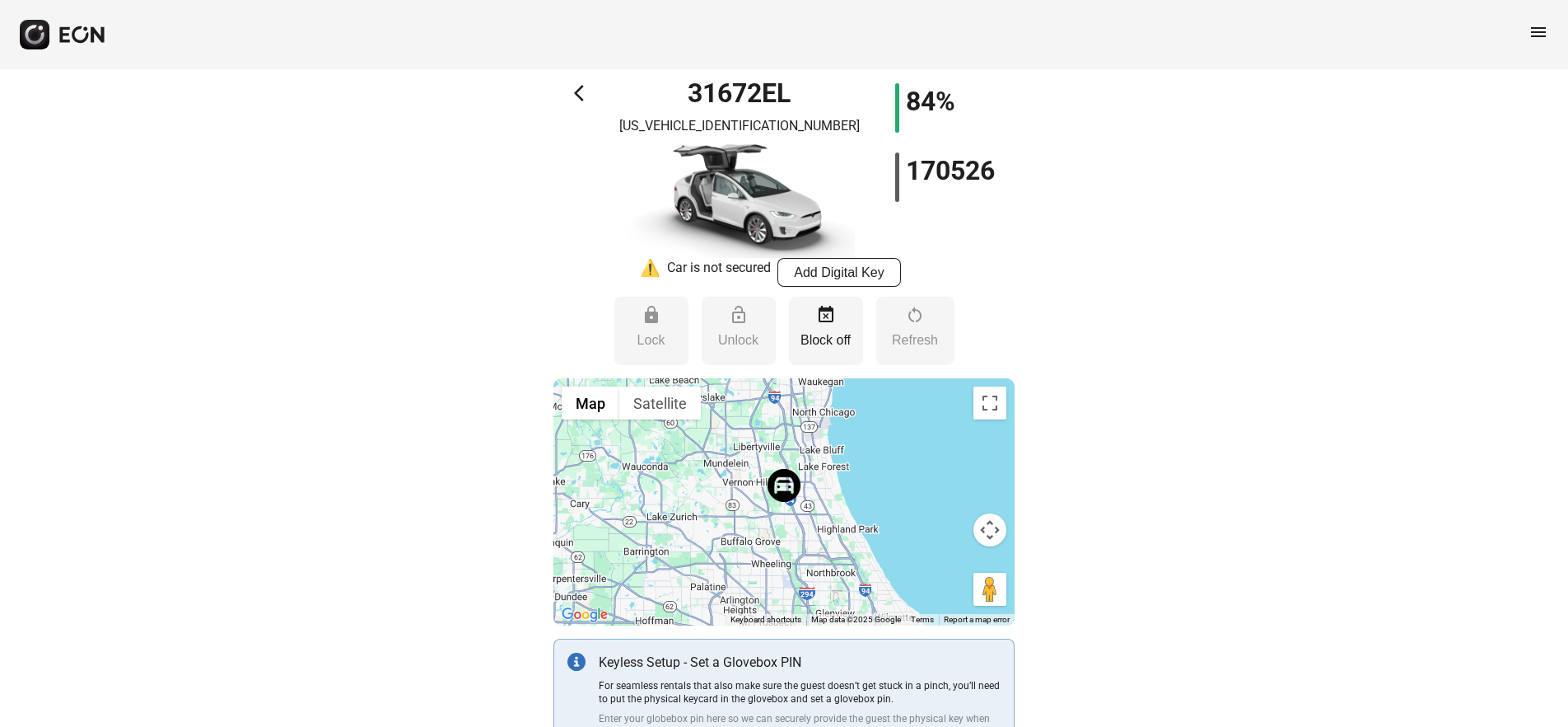
scroll to position [0, 0]
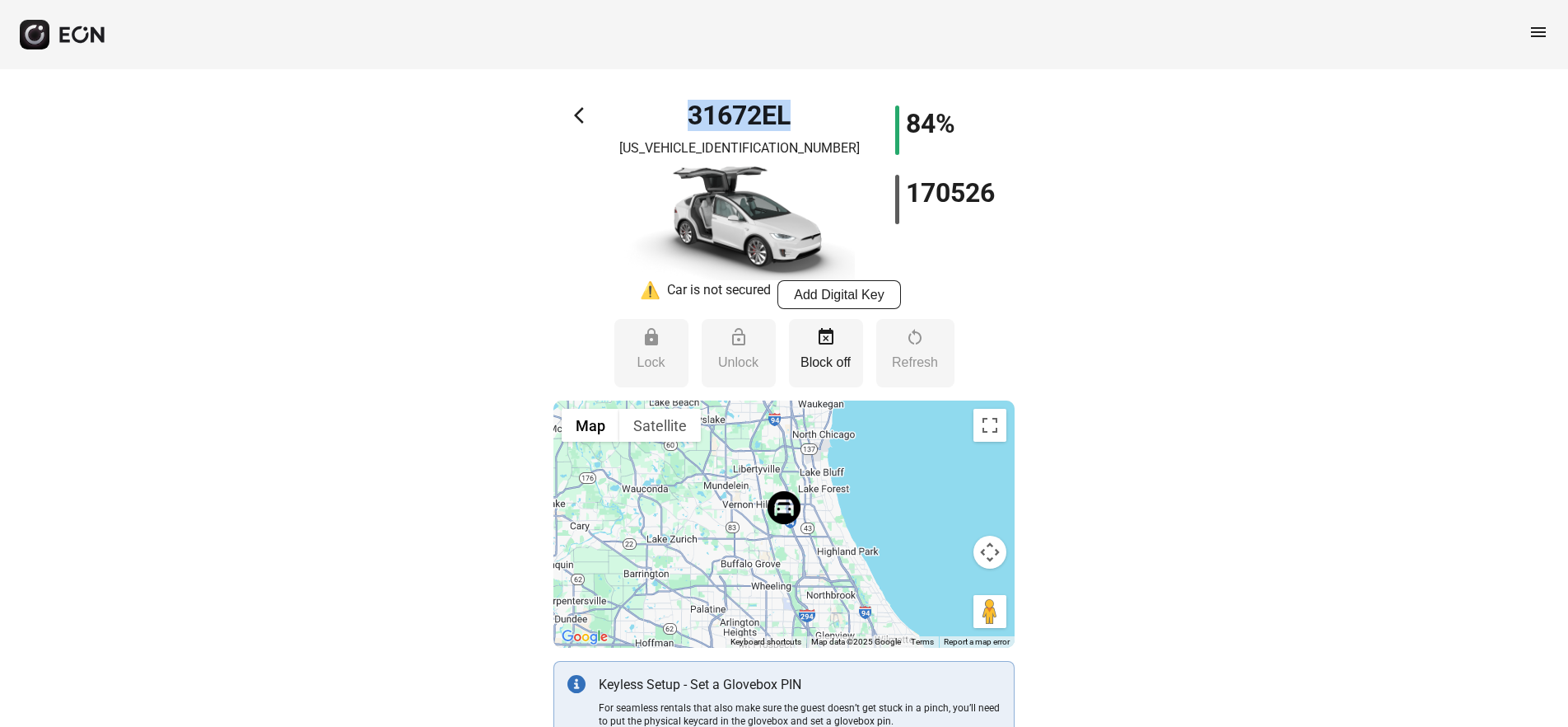
drag, startPoint x: 802, startPoint y: 115, endPoint x: 687, endPoint y: 118, distance: 115.0
click at [687, 118] on div "31672EL 5YJXCBE29GF023882" at bounding box center [739, 193] width 230 height 175
copy h1 "31672EL"
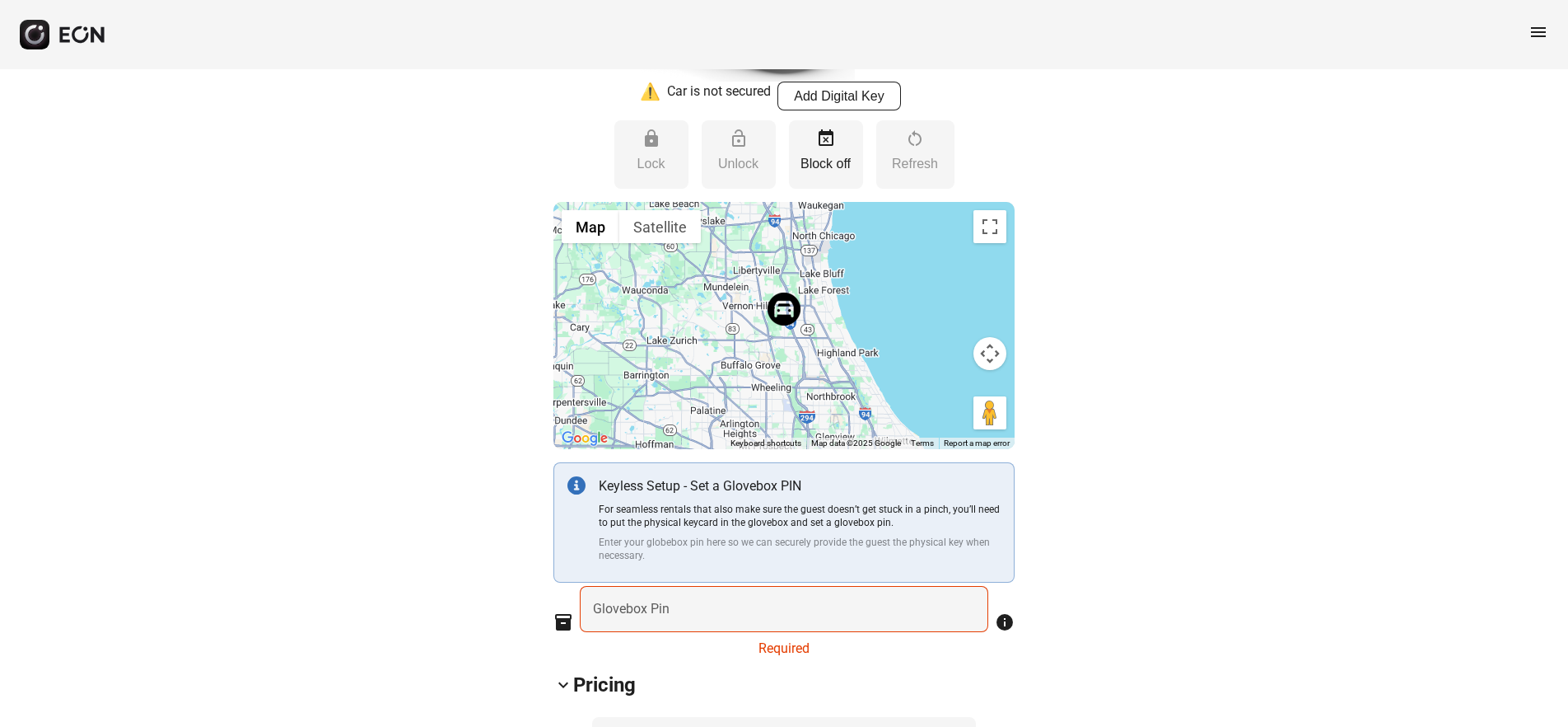
scroll to position [132, 0]
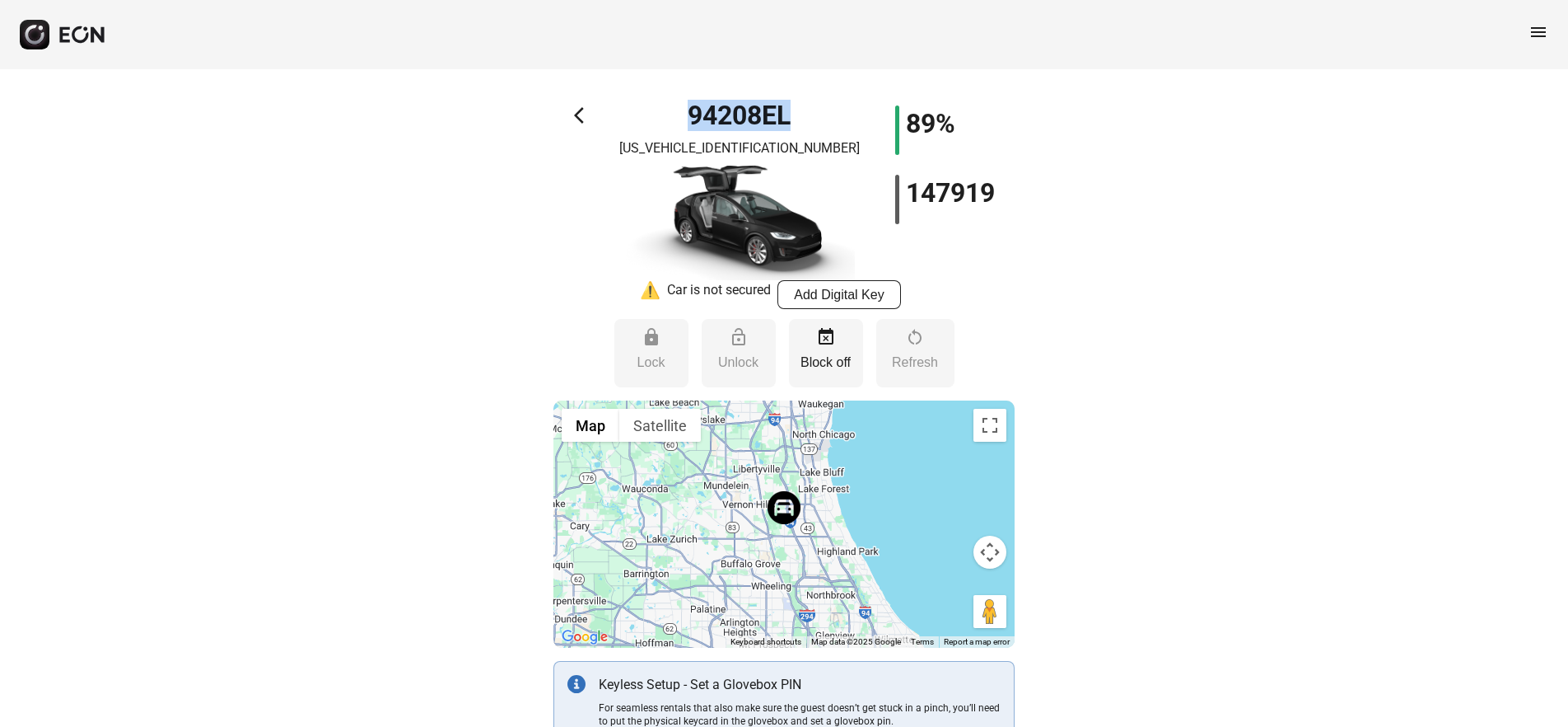
drag, startPoint x: 799, startPoint y: 117, endPoint x: 689, endPoint y: 121, distance: 110.1
click at [689, 121] on div "94208EL 5YJXCAE20JF118168" at bounding box center [739, 193] width 230 height 175
copy h1 "94208EL"
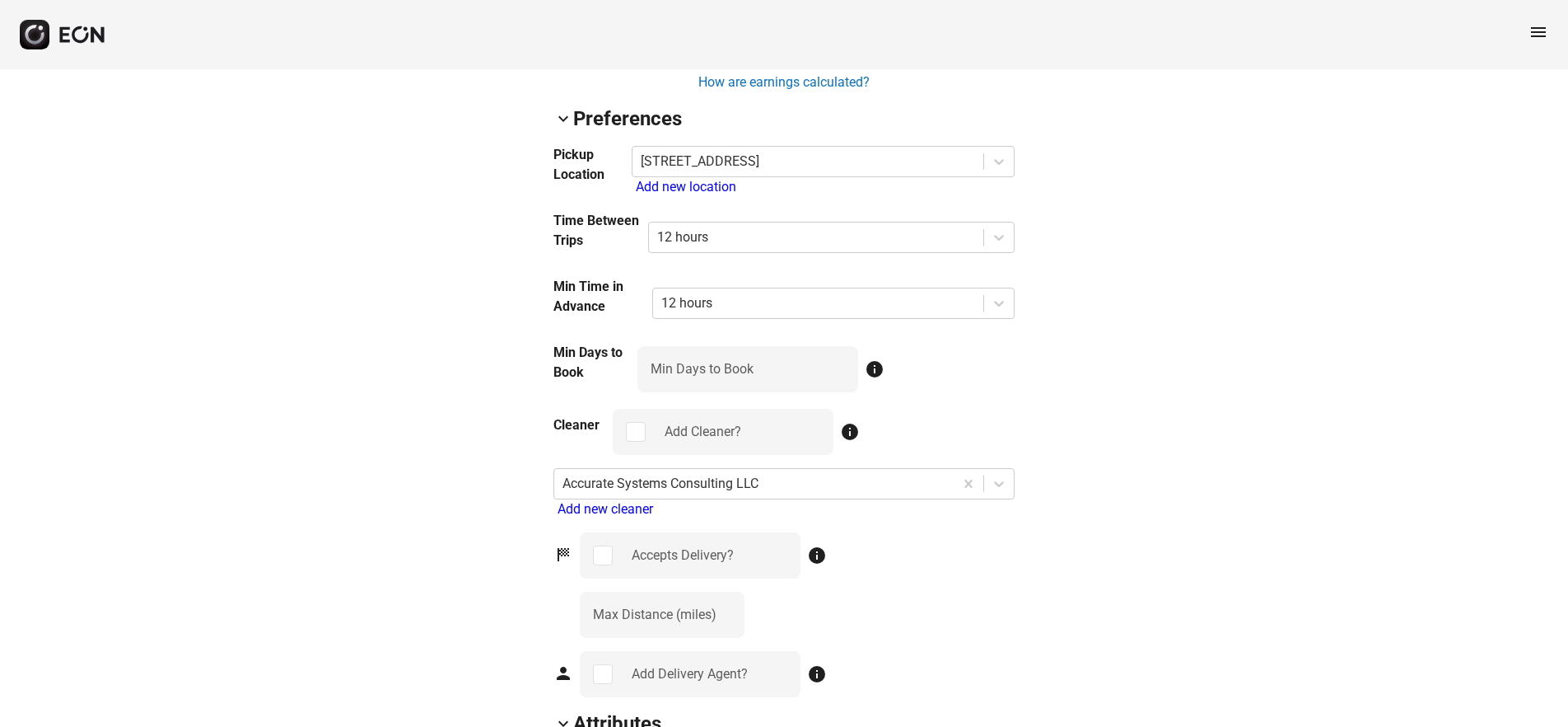
scroll to position [1813, 0]
